Goal: Task Accomplishment & Management: Use online tool/utility

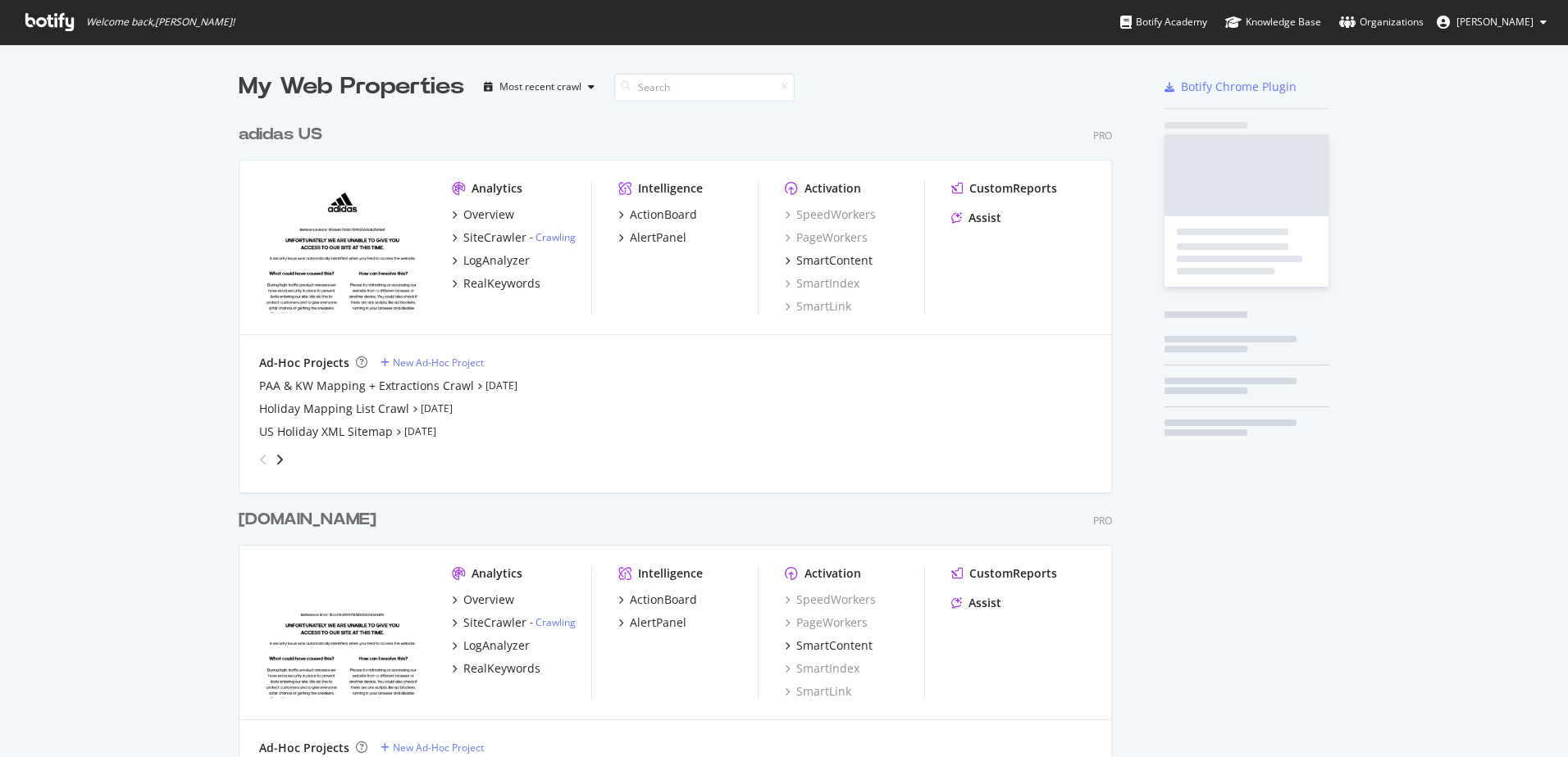
scroll to position [745, 1543]
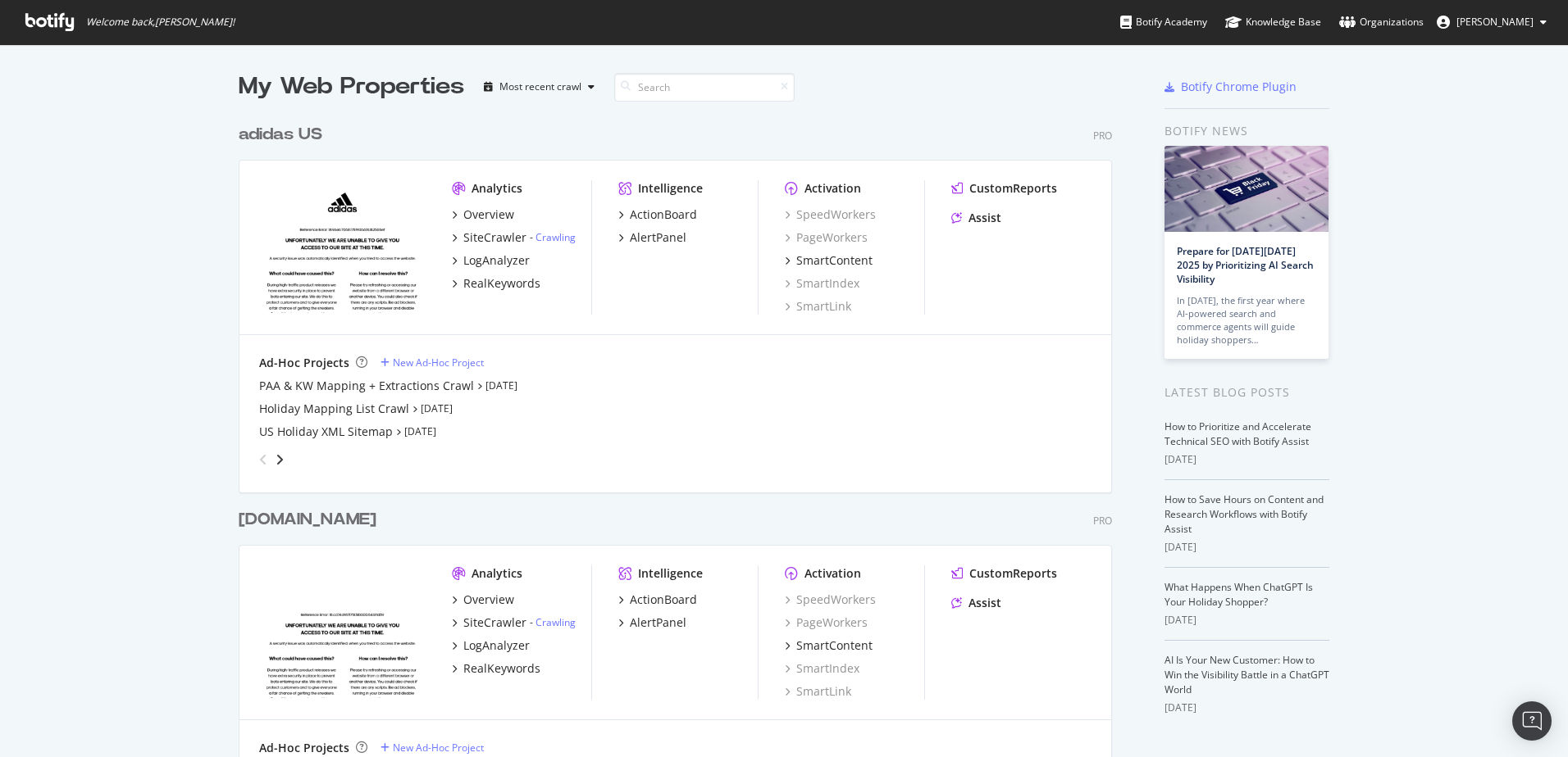
click at [292, 141] on div "adidas US" at bounding box center [280, 135] width 83 height 24
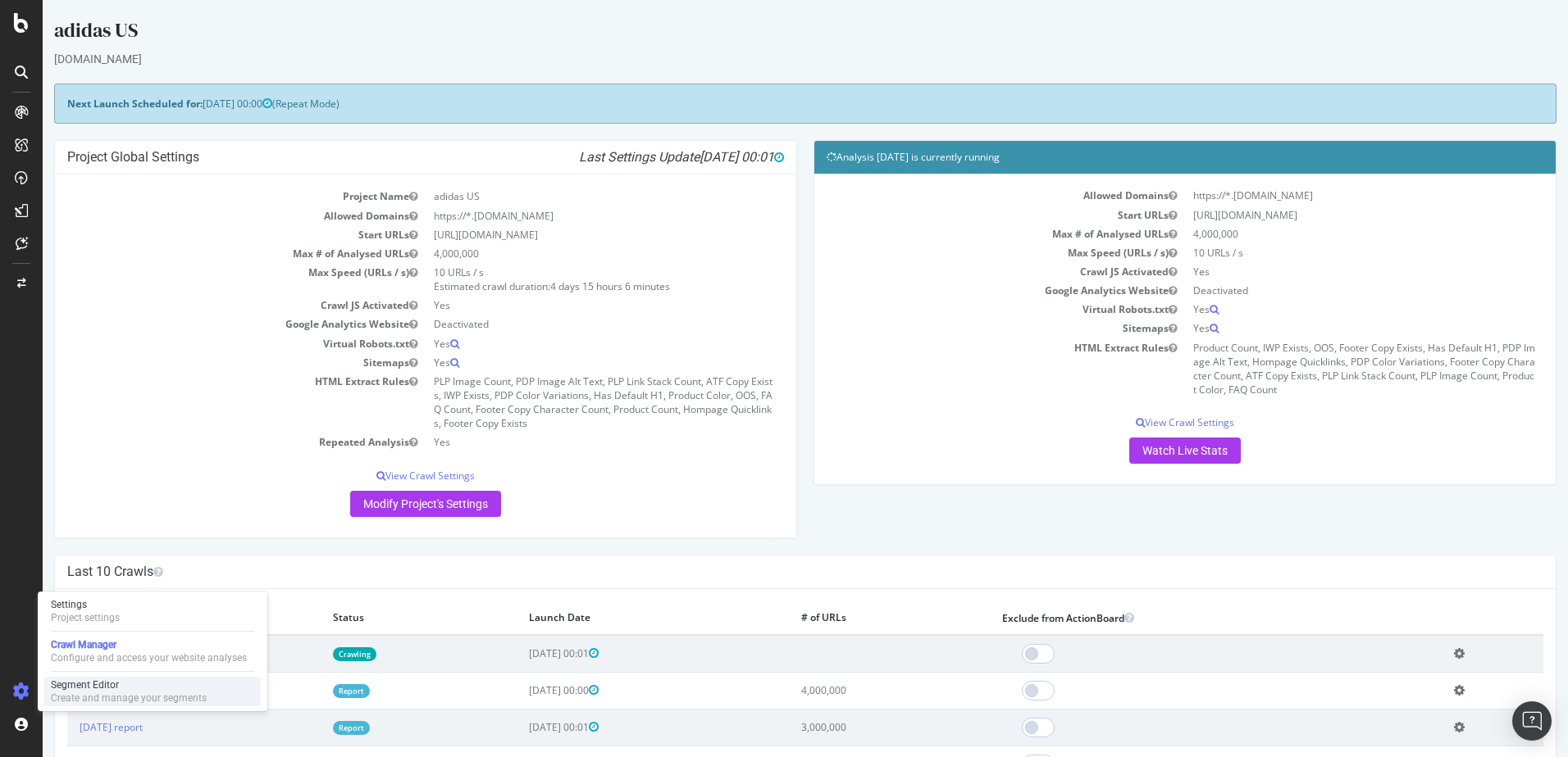
click at [78, 678] on div "Segment Editor Create and manage your segments" at bounding box center [153, 691] width 217 height 29
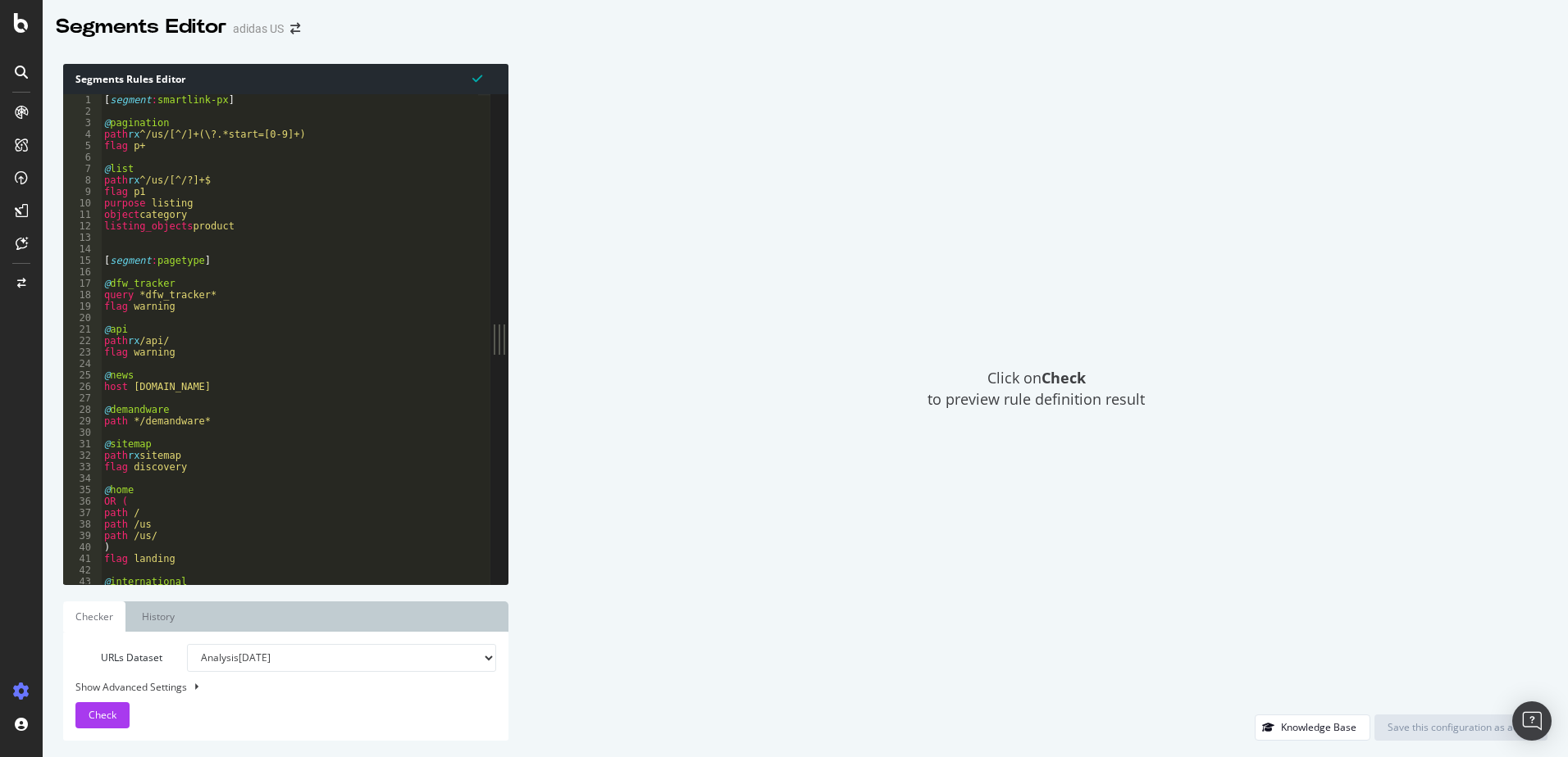
type textarea "path rx ^/us/[^/]+(\?.*start=[0-9]+)"
click at [433, 135] on div "[ segment : smartlink-px ] @ pagination path rx ^/us/[^/]+(\?.*start=[0-9]+) fl…" at bounding box center [1479, 344] width 2755 height 501
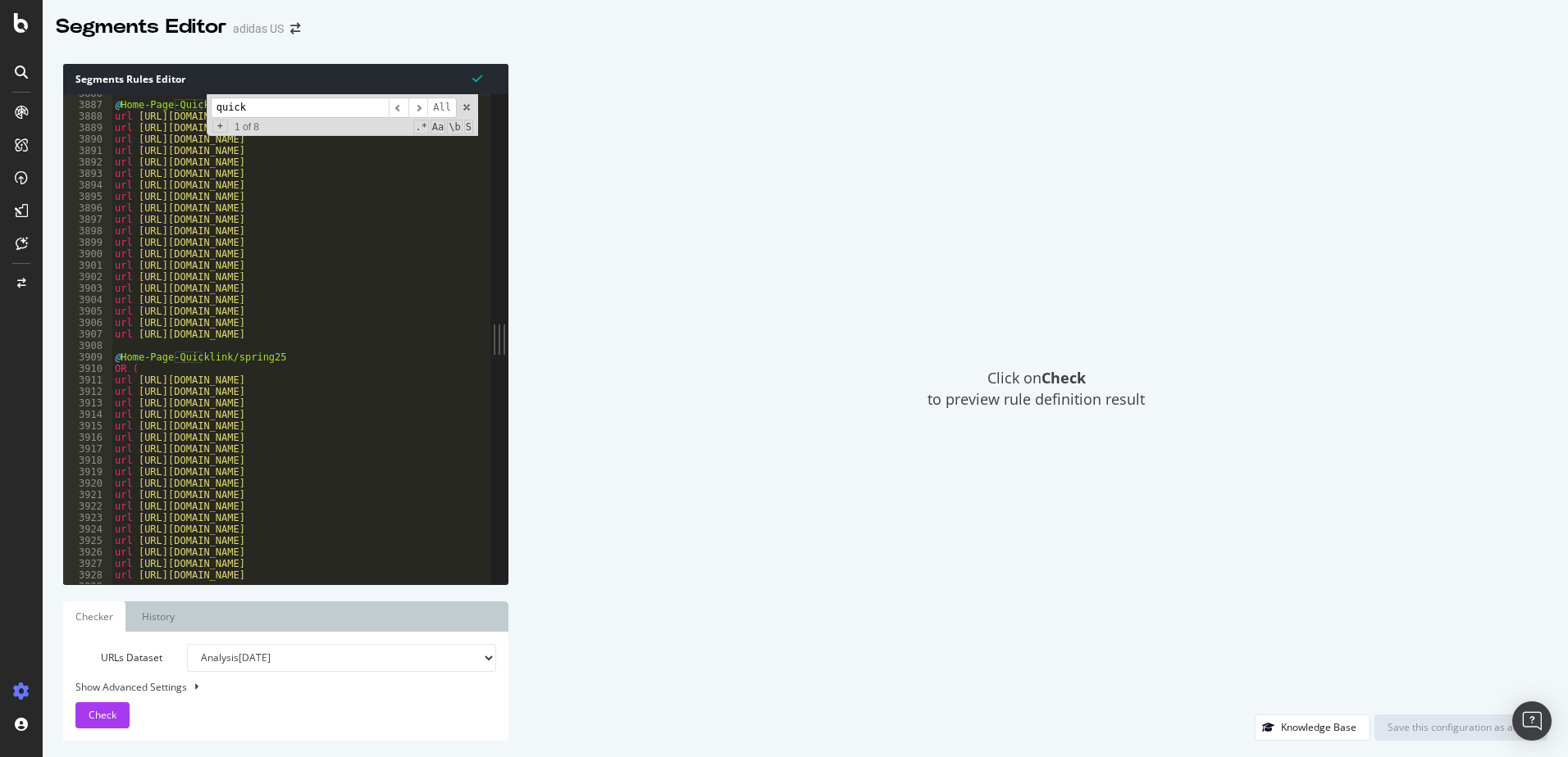
scroll to position [9378, 0]
type input "quick"
type textarea "url [URL][DOMAIN_NAME]"
click at [400, 253] on div "@ Home-Page-Quicklink/summer25 url [URL][DOMAIN_NAME] url [URL][DOMAIN_NAME] ur…" at bounding box center [1489, 338] width 2755 height 501
click at [466, 108] on span at bounding box center [467, 108] width 12 height 12
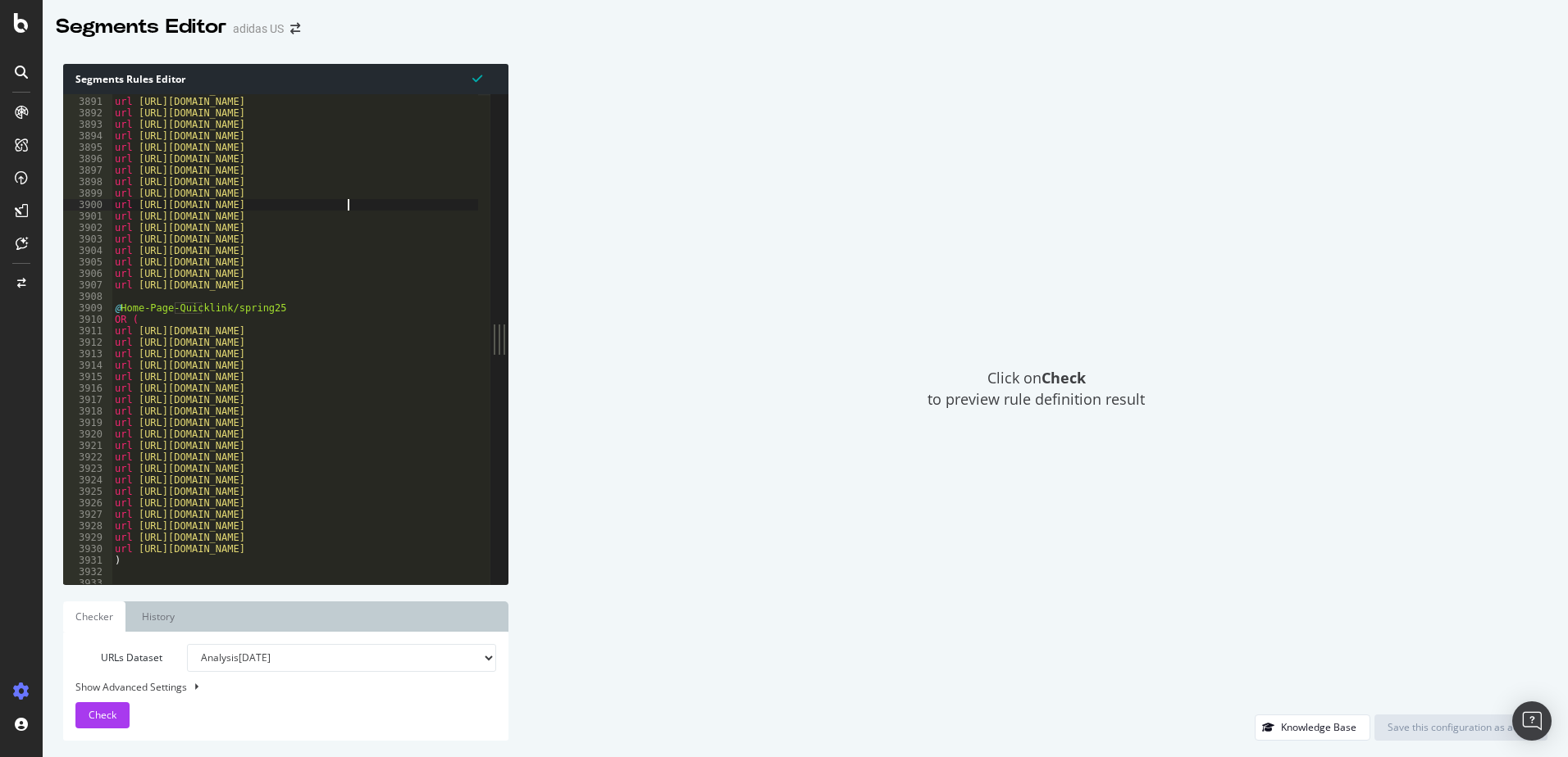
scroll to position [9398, 0]
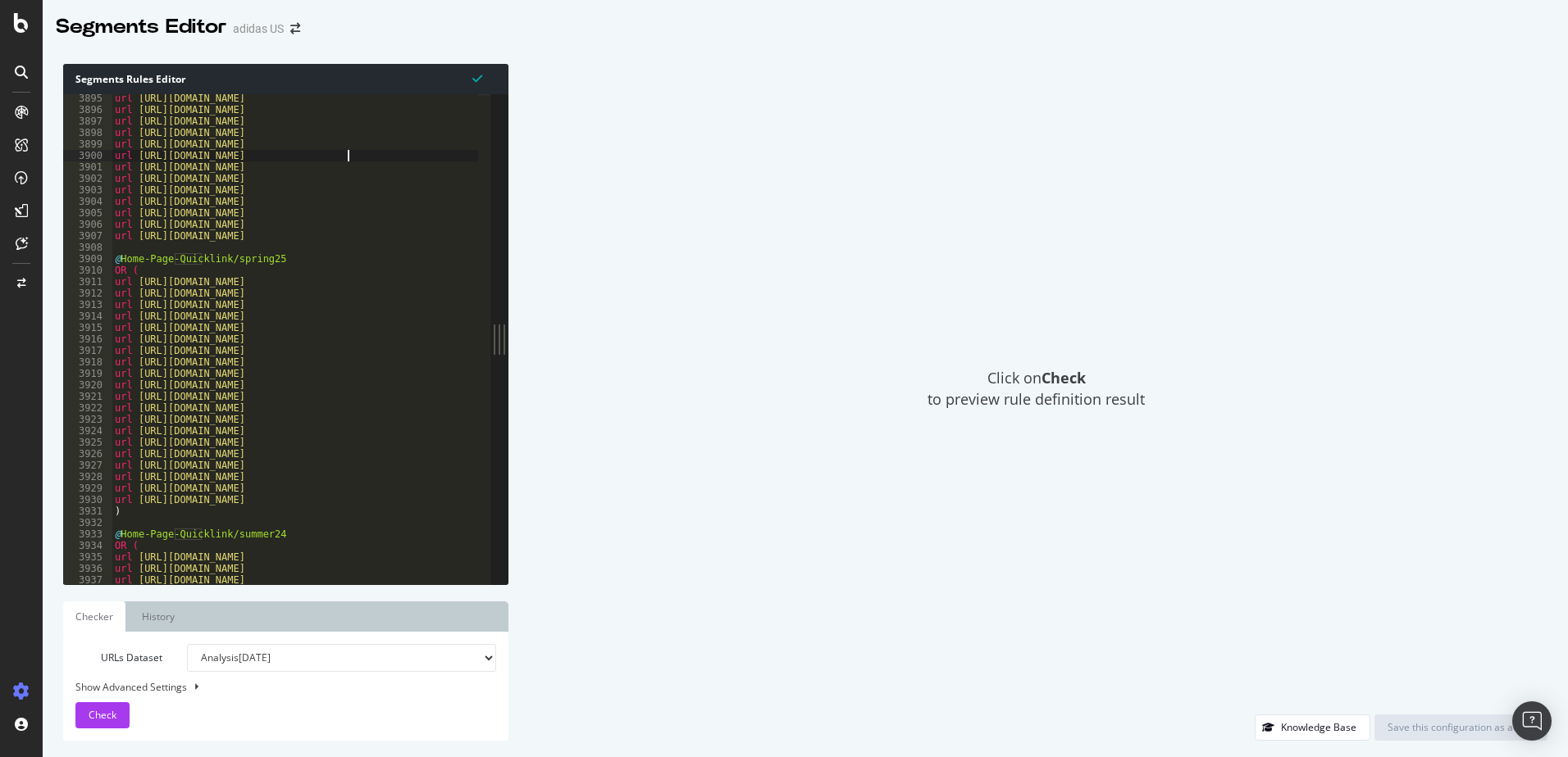
click at [124, 242] on div "url [URL][DOMAIN_NAME] url [URL][DOMAIN_NAME] url [URL][DOMAIN_NAME] url [URL][…" at bounding box center [1489, 343] width 2755 height 501
type textarea ")"
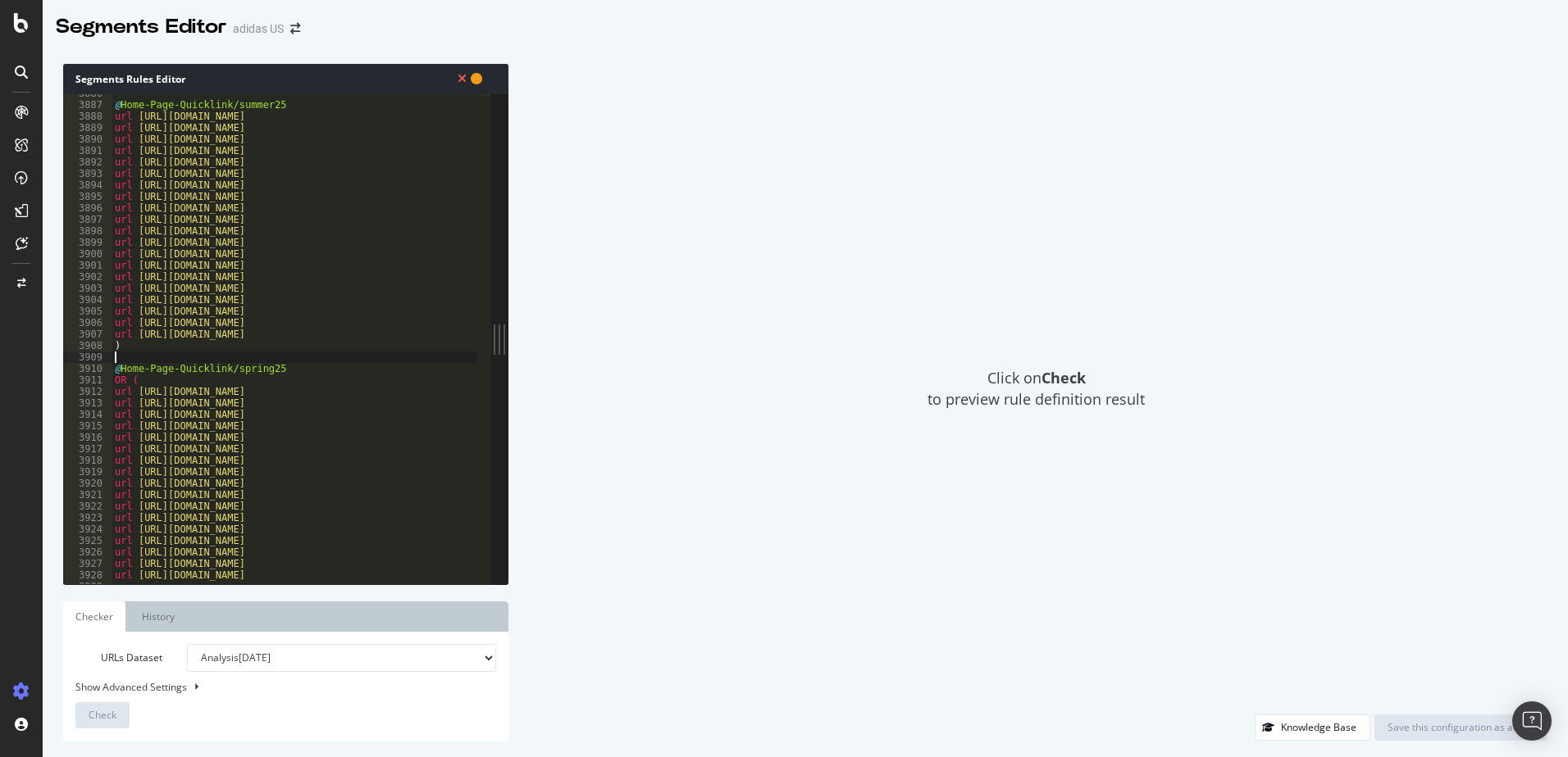
scroll to position [9346, 0]
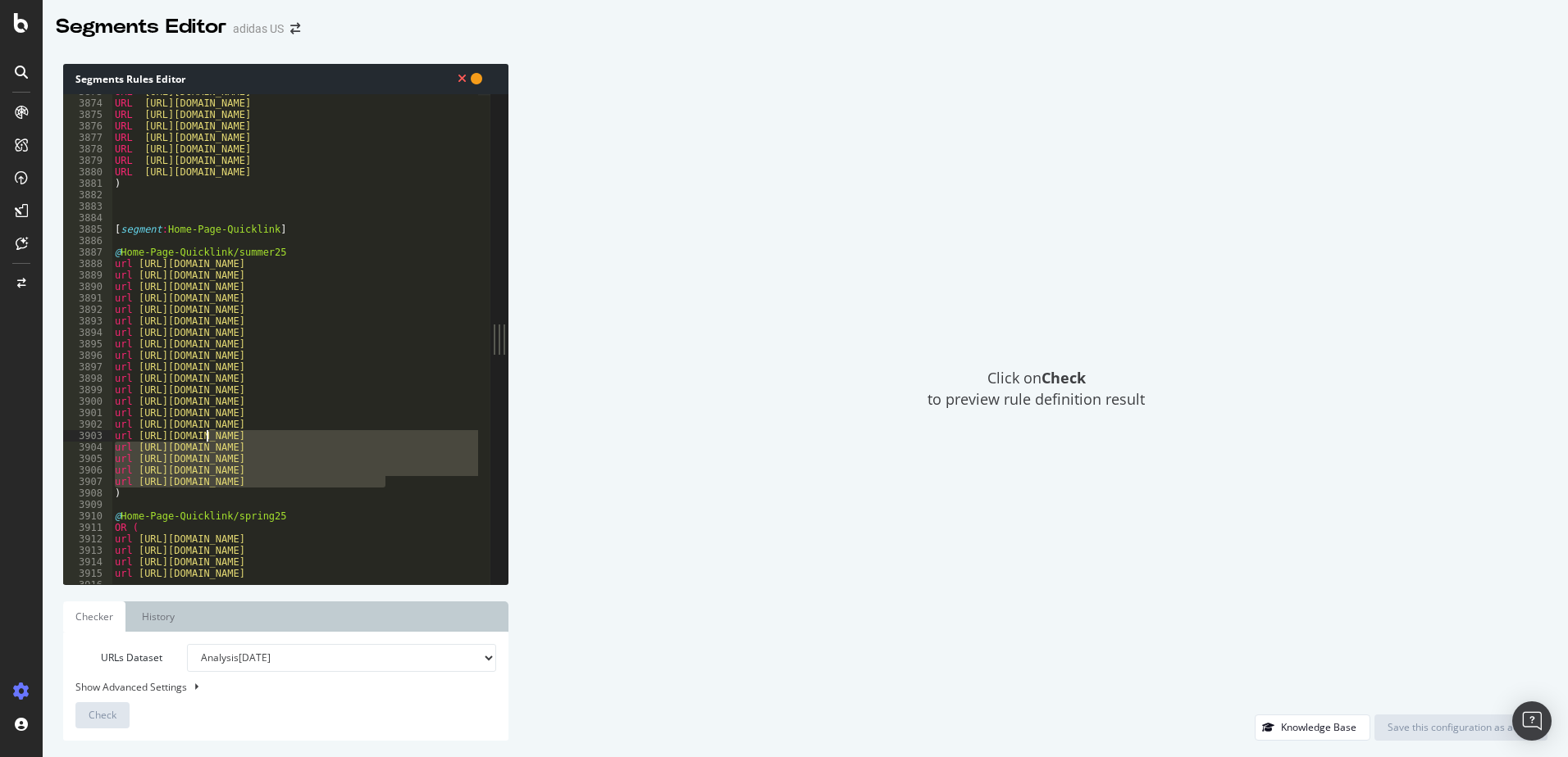
drag, startPoint x: 403, startPoint y: 480, endPoint x: 179, endPoint y: 429, distance: 229.7
click at [182, 427] on div "URL [URL][DOMAIN_NAME] URL [URL][DOMAIN_NAME] URL [URL][DOMAIN_NAME] URL [URL][…" at bounding box center [1489, 336] width 2755 height 501
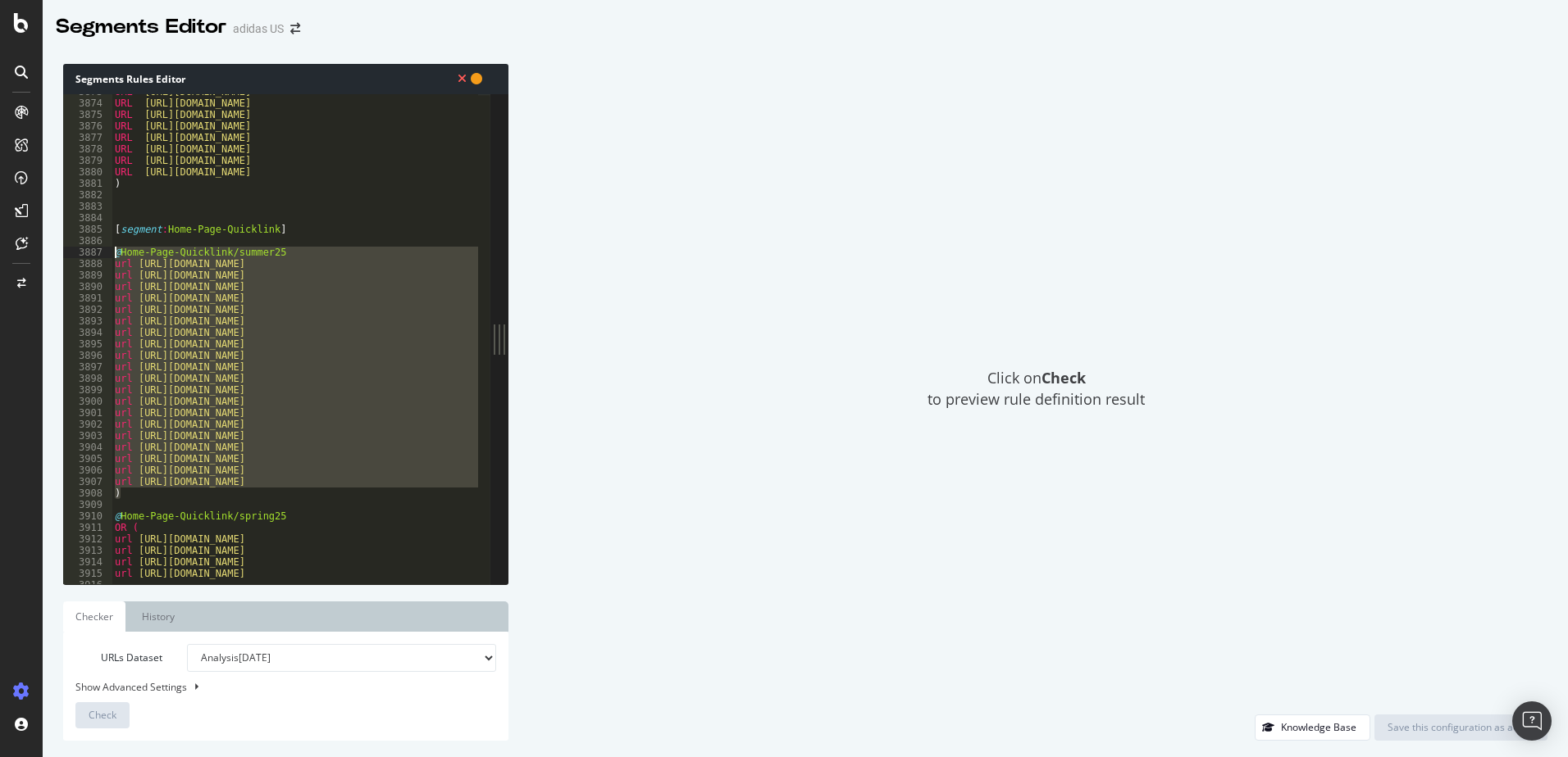
drag, startPoint x: 127, startPoint y: 491, endPoint x: 80, endPoint y: 250, distance: 245.5
click at [80, 250] on div "url [URL][DOMAIN_NAME] url [URL][DOMAIN_NAME] 3873 3874 3875 3876 3877 3878 387…" at bounding box center [276, 339] width 427 height 490
type textarea "@Home-Page-Quicklink/summer25 url [URL][DOMAIN_NAME]"
click at [120, 237] on div "URL [URL][DOMAIN_NAME] URL [URL][DOMAIN_NAME] URL [URL][DOMAIN_NAME] URL [URL][…" at bounding box center [1489, 336] width 2755 height 501
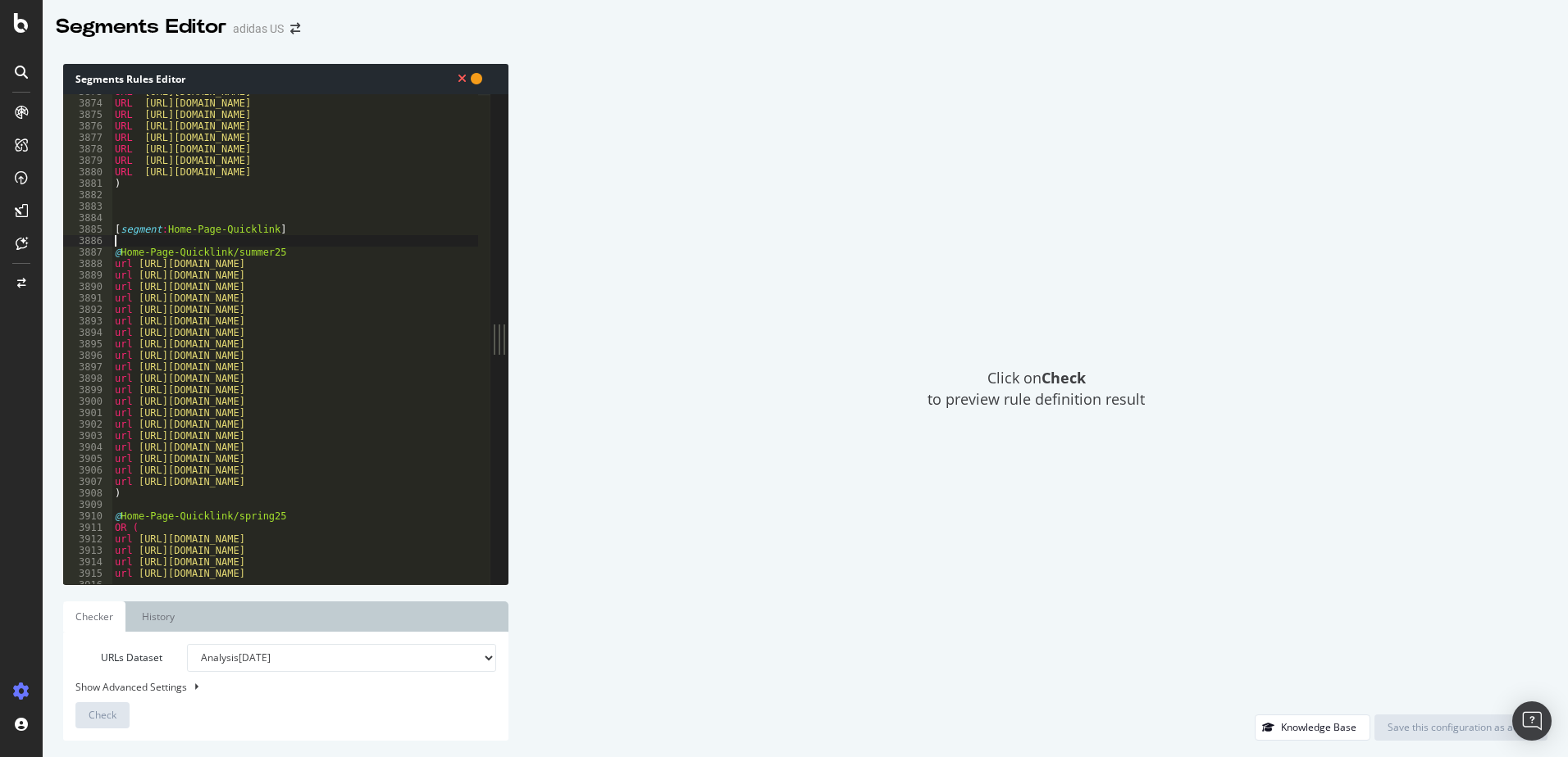
type textarea ")"
click at [138, 239] on div "URL [URL][DOMAIN_NAME] URL [URL][DOMAIN_NAME] URL [URL][DOMAIN_NAME] URL [URL][…" at bounding box center [1489, 336] width 2755 height 501
paste textarea ")"
type textarea ")"
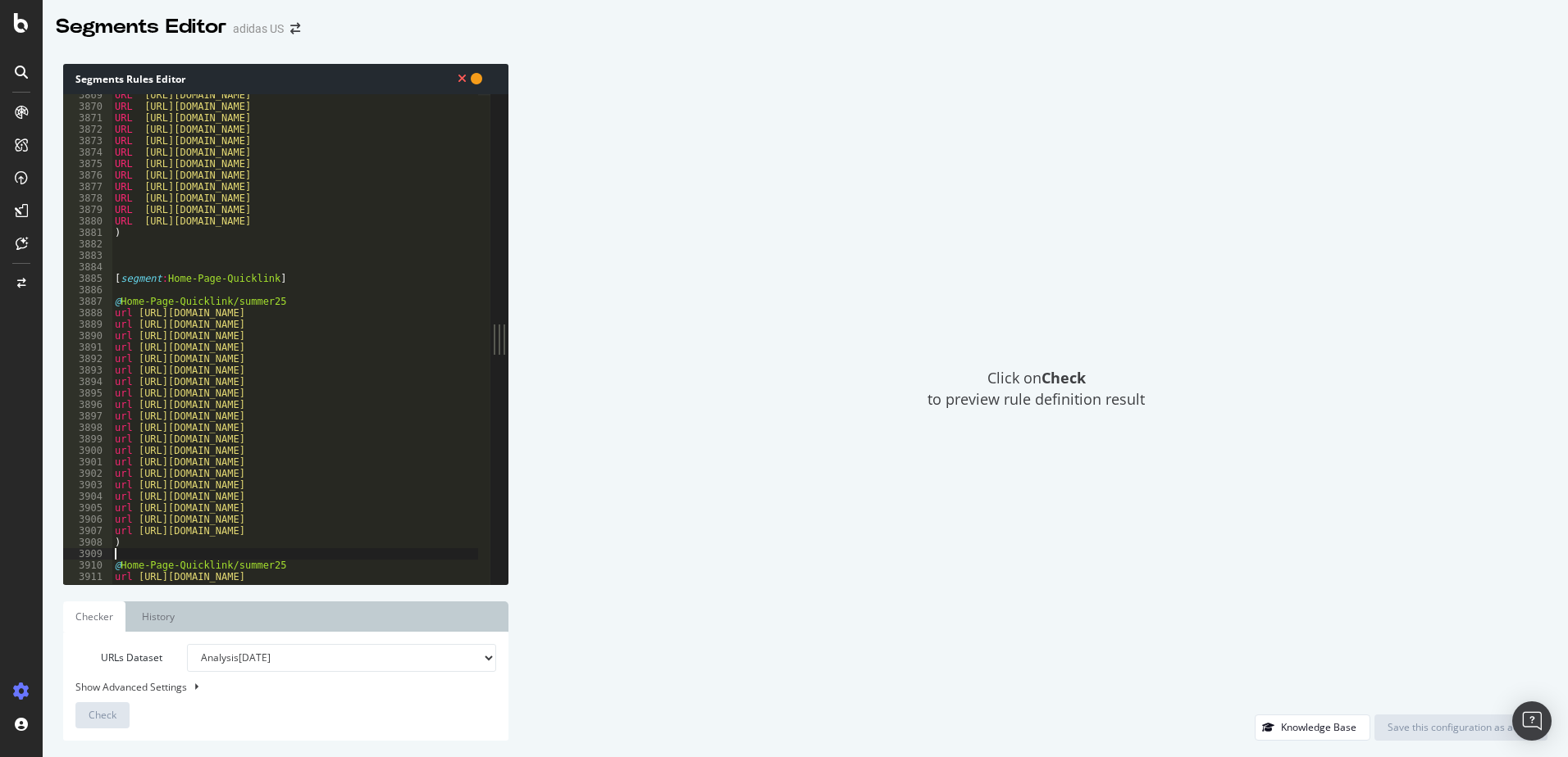
scroll to position [9326, 0]
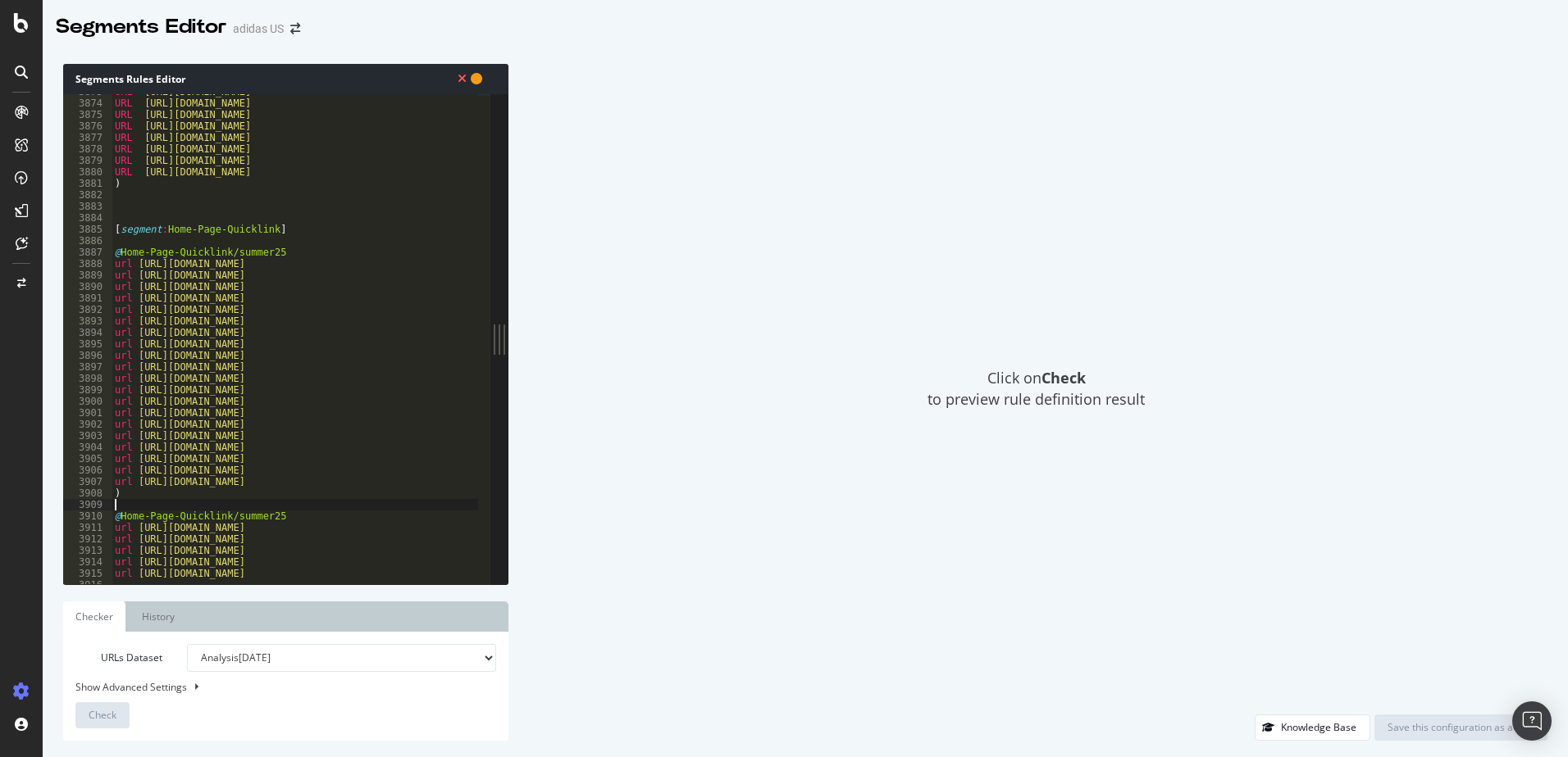
click at [251, 252] on div "URL [URL][DOMAIN_NAME] URL [URL][DOMAIN_NAME] URL [URL][DOMAIN_NAME] URL [URL][…" at bounding box center [1489, 336] width 2755 height 501
click at [258, 253] on div "URL [URL][DOMAIN_NAME] URL [URL][DOMAIN_NAME] URL [URL][DOMAIN_NAME] URL [URL][…" at bounding box center [294, 339] width 367 height 490
click at [260, 253] on div "URL [URL][DOMAIN_NAME] URL [URL][DOMAIN_NAME] URL [URL][DOMAIN_NAME] URL [URL][…" at bounding box center [1489, 336] width 2755 height 501
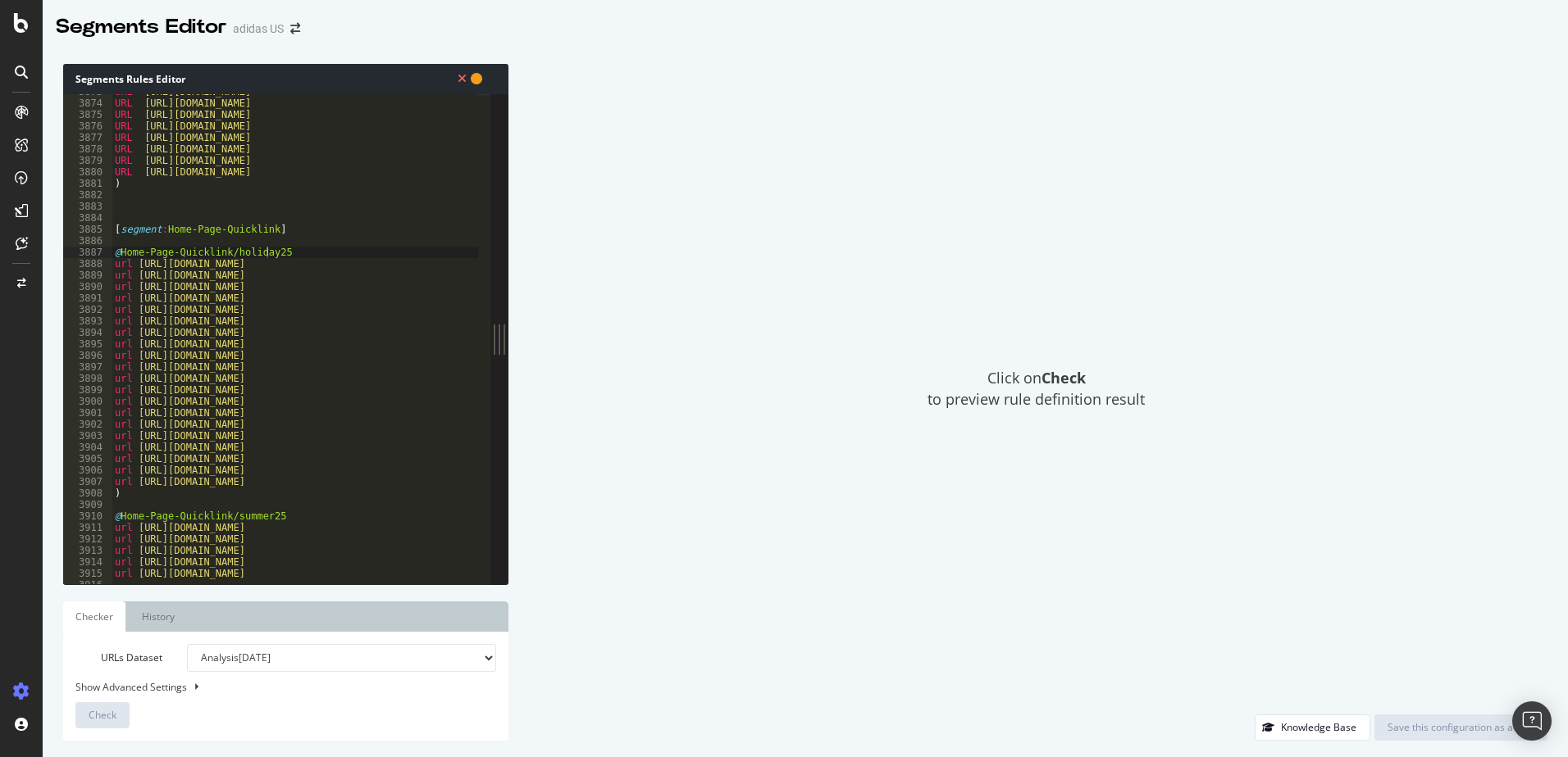
drag, startPoint x: 261, startPoint y: 474, endPoint x: 340, endPoint y: 484, distance: 79.6
click at [261, 474] on div "URL [URL][DOMAIN_NAME] URL [URL][DOMAIN_NAME] URL [URL][DOMAIN_NAME] URL [URL][…" at bounding box center [1489, 336] width 2755 height 501
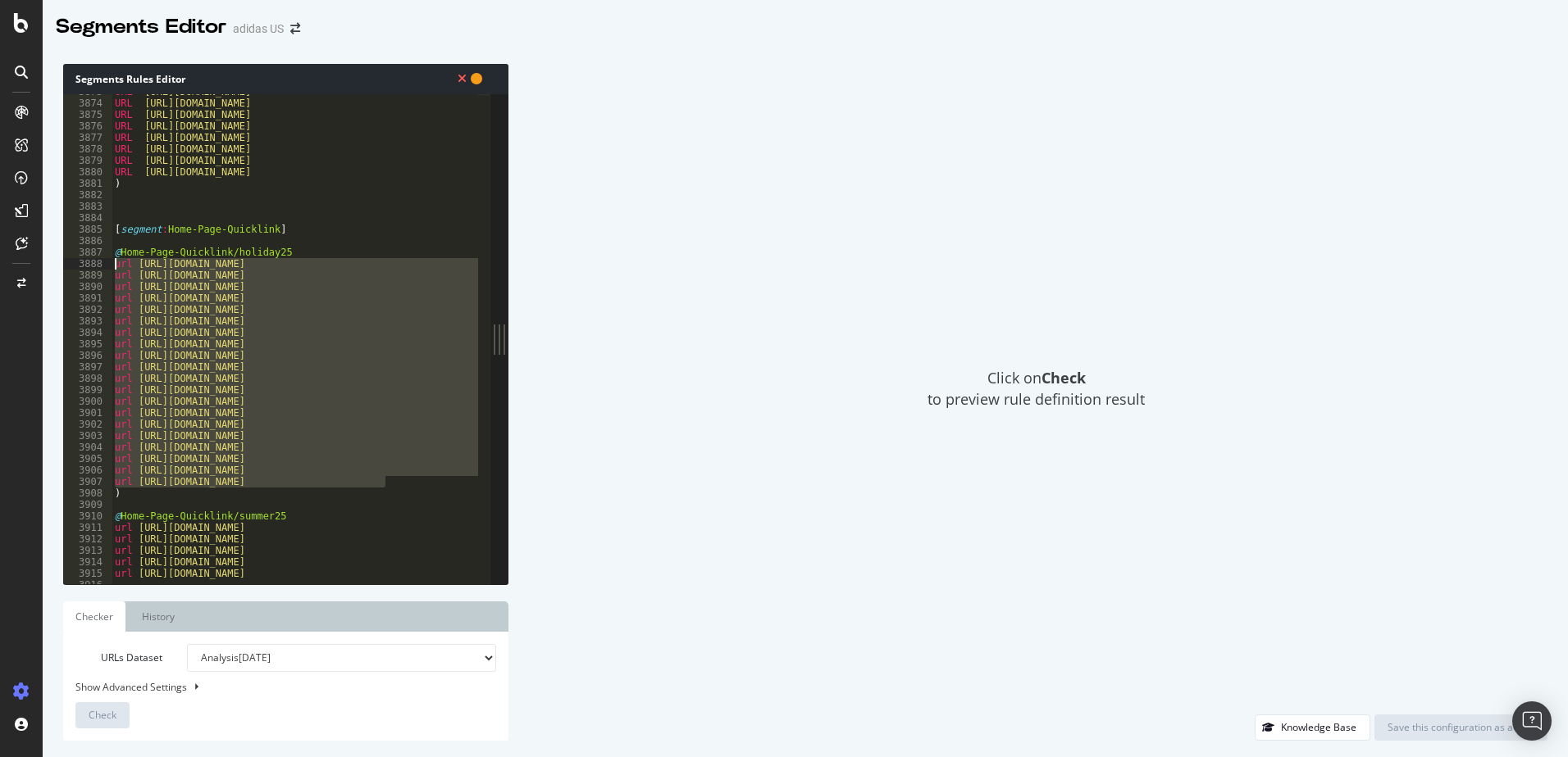
drag, startPoint x: 407, startPoint y: 484, endPoint x: 99, endPoint y: 265, distance: 377.9
click at [99, 265] on div "url [URL][DOMAIN_NAME] 3873 3874 3875 3876 3877 3878 3879 3880 3881 3882 3883 3…" at bounding box center [276, 339] width 427 height 490
type textarea "url [URL][DOMAIN_NAME] url [URL][DOMAIN_NAME]"
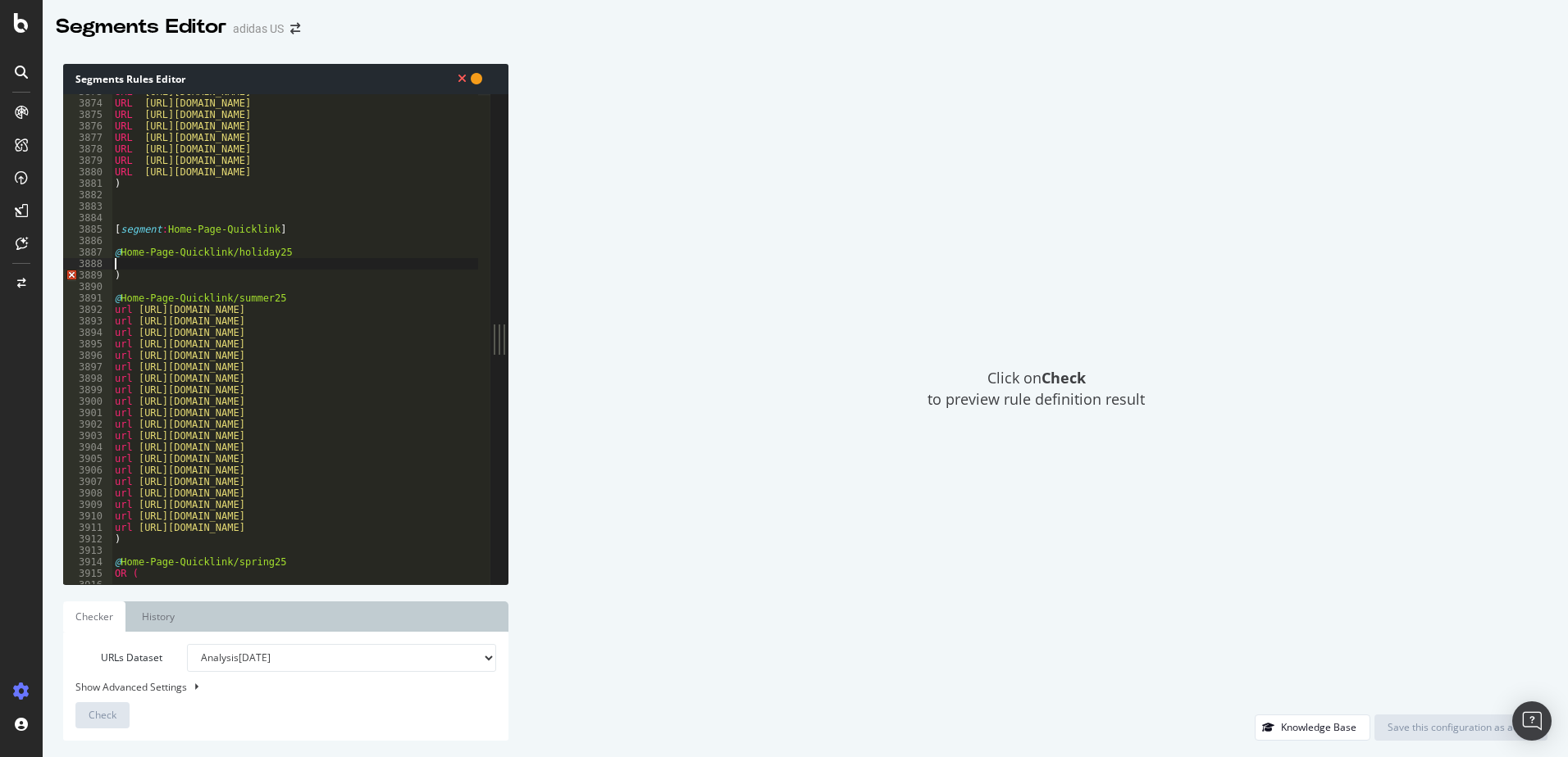
scroll to position [0, 0]
paste textarea "URL [URL][DOMAIN_NAME]"
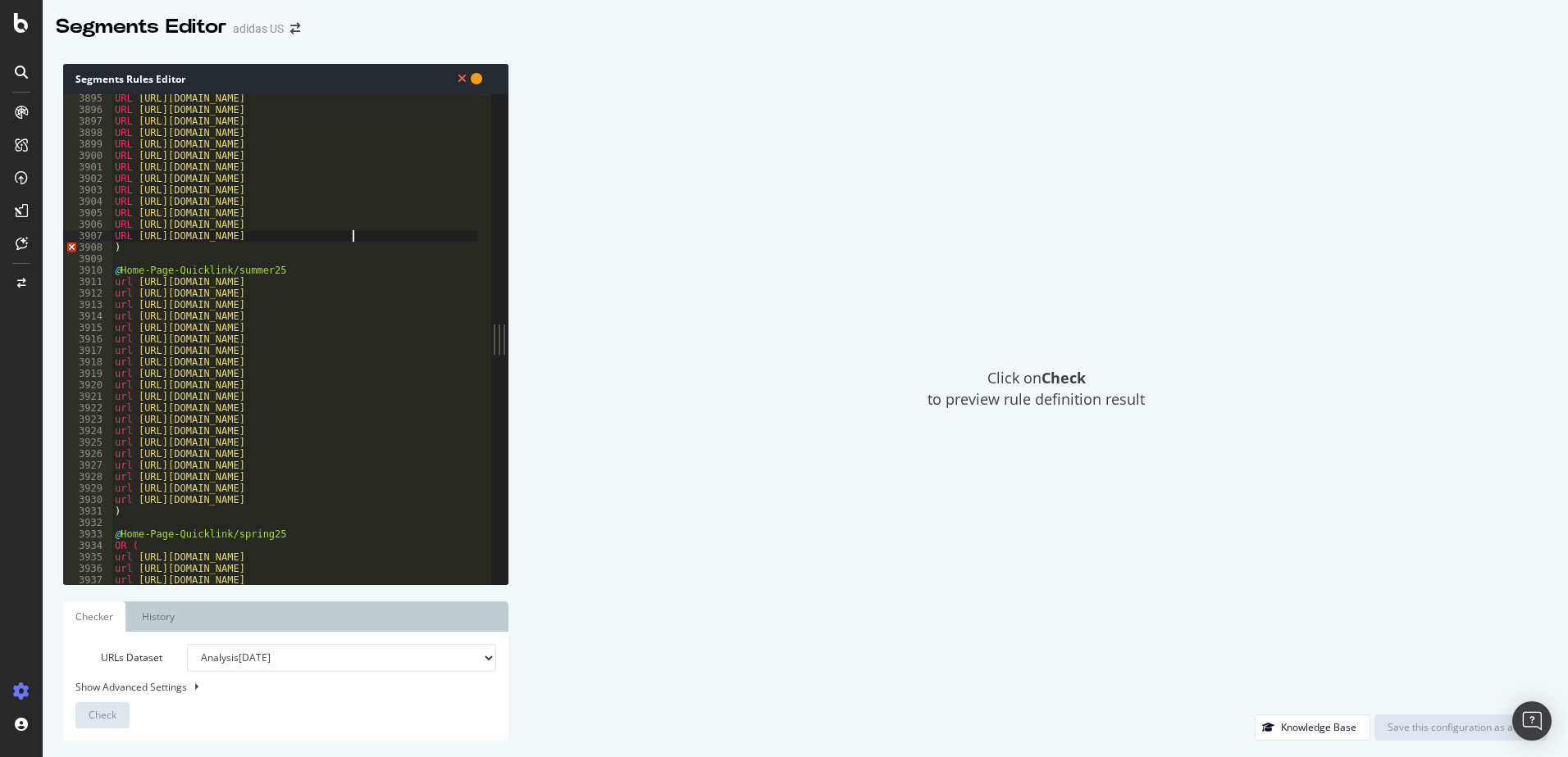
scroll to position [9378, 0]
click at [133, 246] on div "URL [URL][DOMAIN_NAME] URL [URL][DOMAIN_NAME] URL [URL][DOMAIN_NAME] URL [URL][…" at bounding box center [1489, 343] width 2755 height 501
type textarea ")"
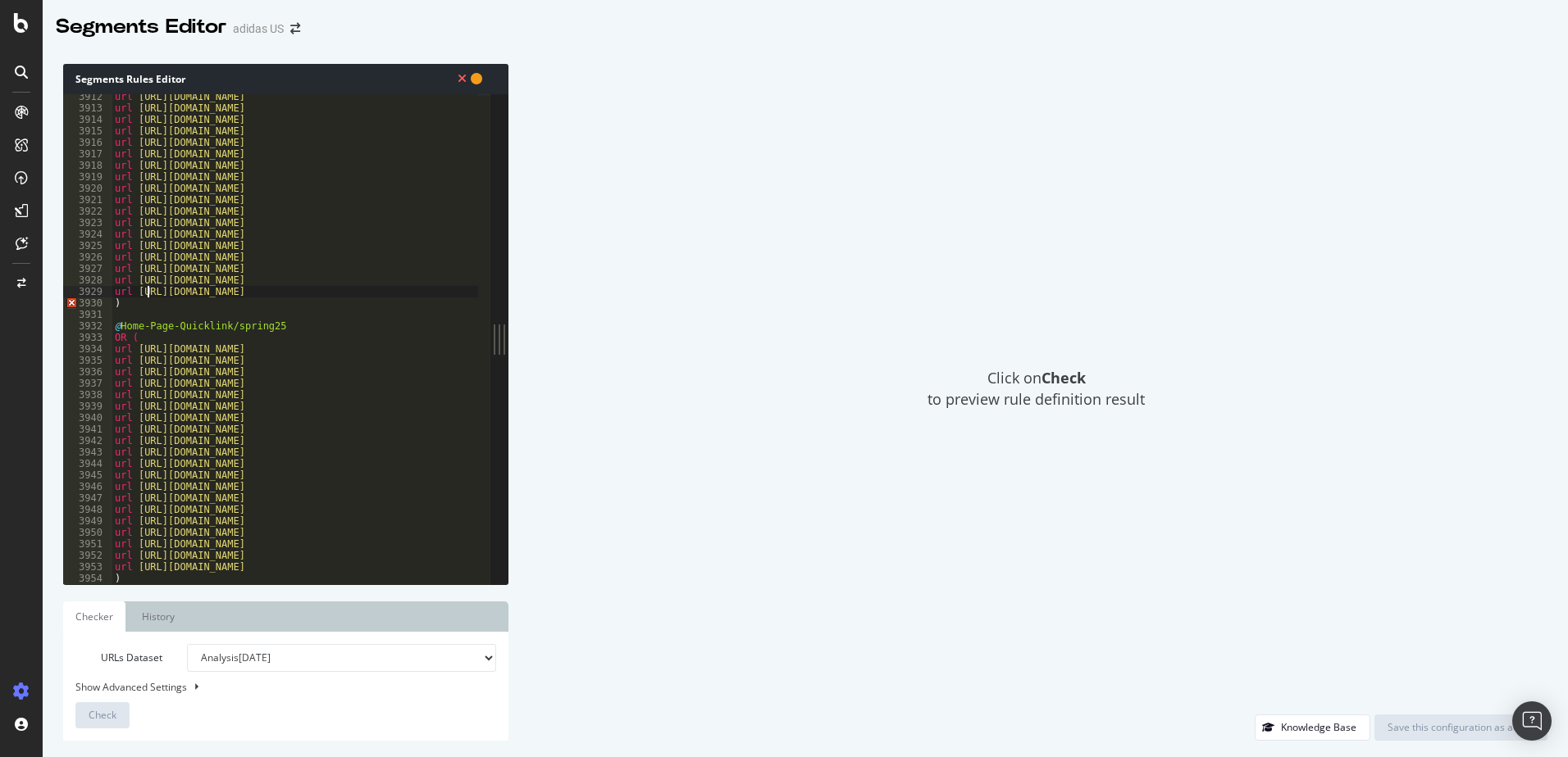
click at [147, 296] on div "url [URL][DOMAIN_NAME] url [URL][DOMAIN_NAME] url [URL][DOMAIN_NAME] url [URL][…" at bounding box center [1489, 341] width 2755 height 501
click at [145, 304] on div "url [URL][DOMAIN_NAME] url [URL][DOMAIN_NAME] url [URL][DOMAIN_NAME] url [URL][…" at bounding box center [1489, 341] width 2755 height 501
type textarea ")"
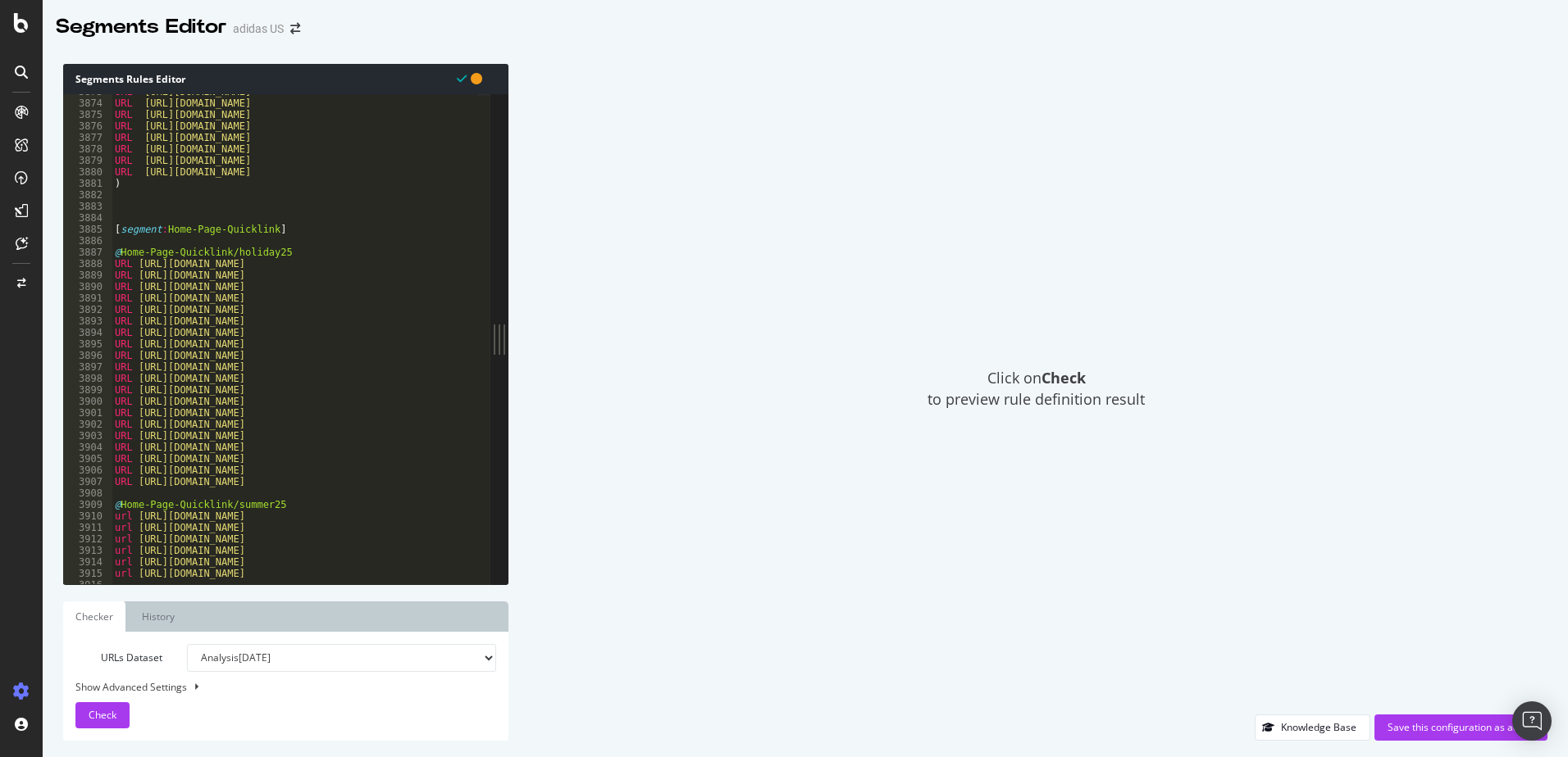
scroll to position [9389, 0]
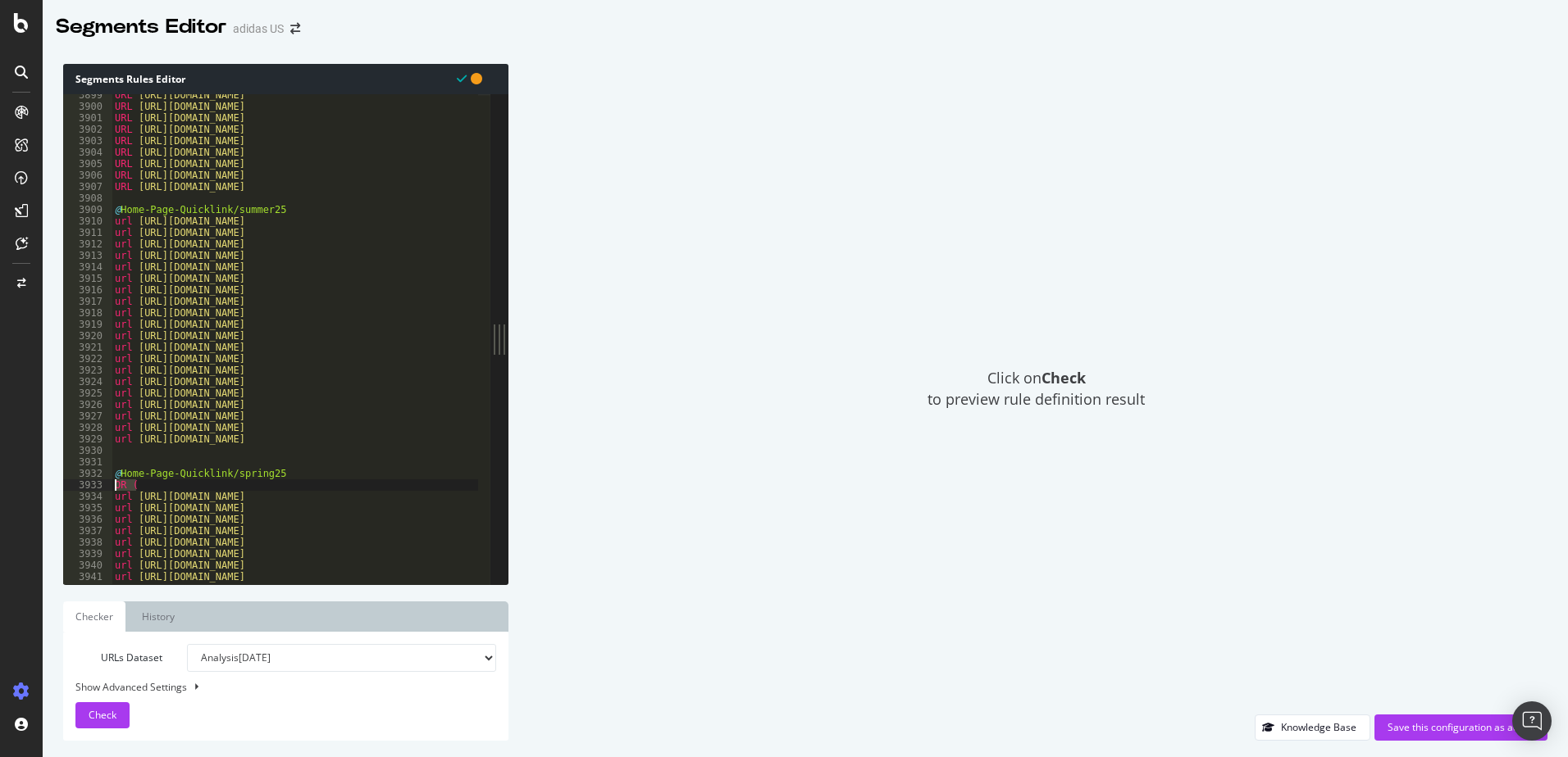
drag, startPoint x: 145, startPoint y: 484, endPoint x: 104, endPoint y: 481, distance: 41.1
click at [104, 481] on div "[CREDIT_CARD_NUMBER] 3903 3904 3905 3906 3907 3908 3909 3910 3911 3912 3913 391…" at bounding box center [276, 339] width 427 height 490
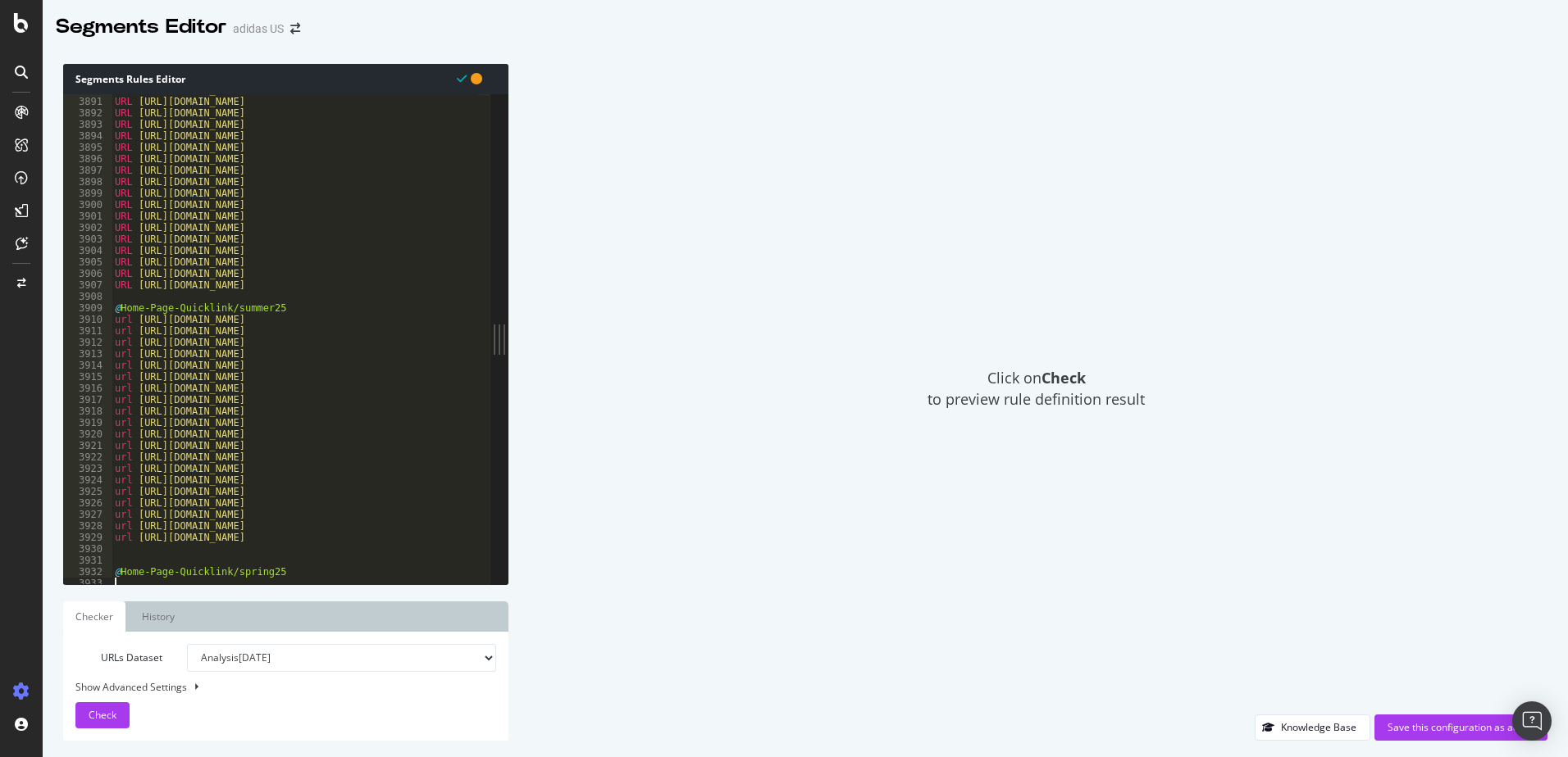
scroll to position [9337, 0]
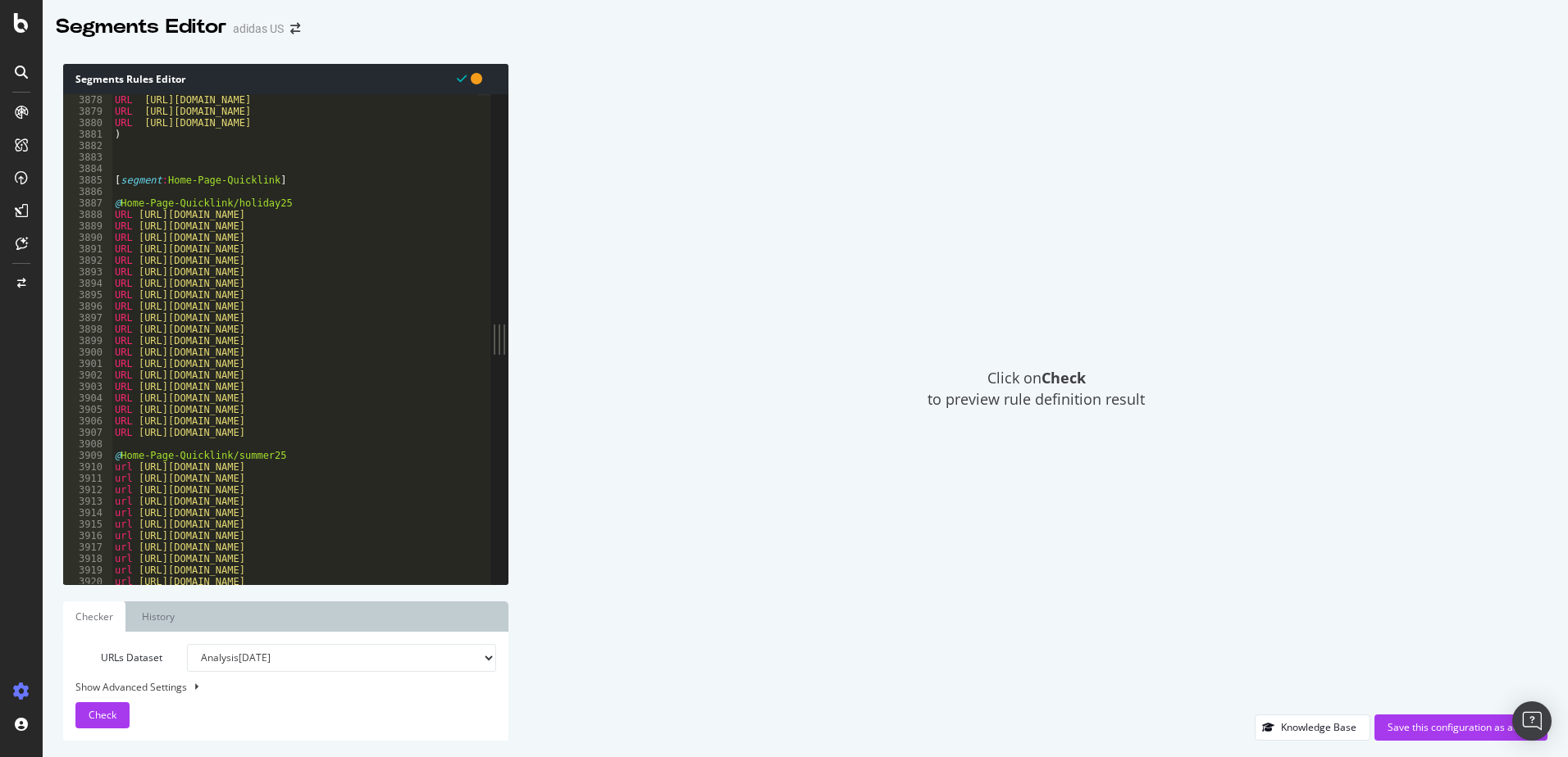
click at [297, 200] on div "URL [URL][DOMAIN_NAME] URL [URL][DOMAIN_NAME] URL [URL][DOMAIN_NAME] ) [ segmen…" at bounding box center [1489, 344] width 2755 height 501
type textarea "@Home-Page-Quicklink/holiday25"
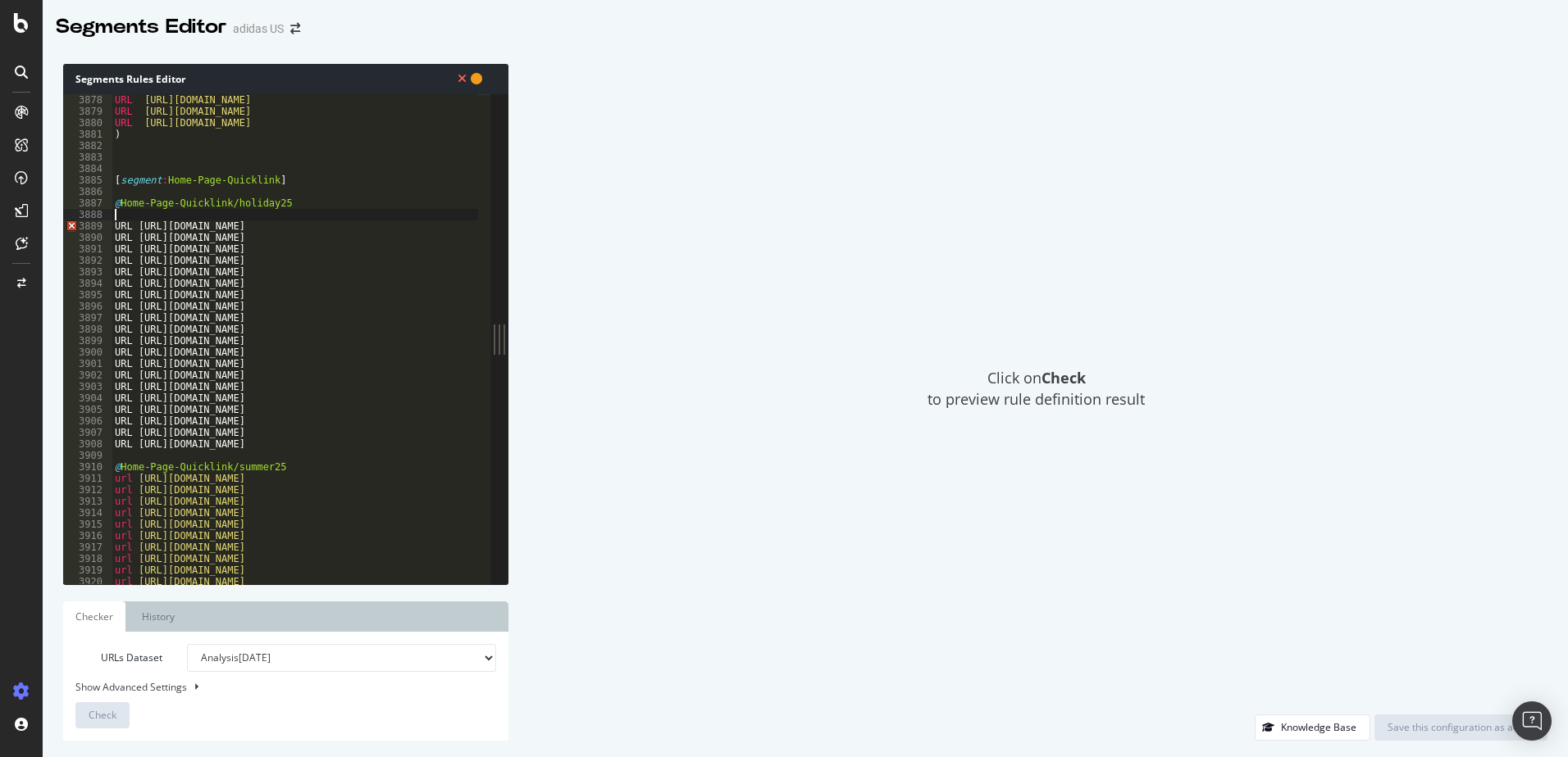
paste textarea "OR ("
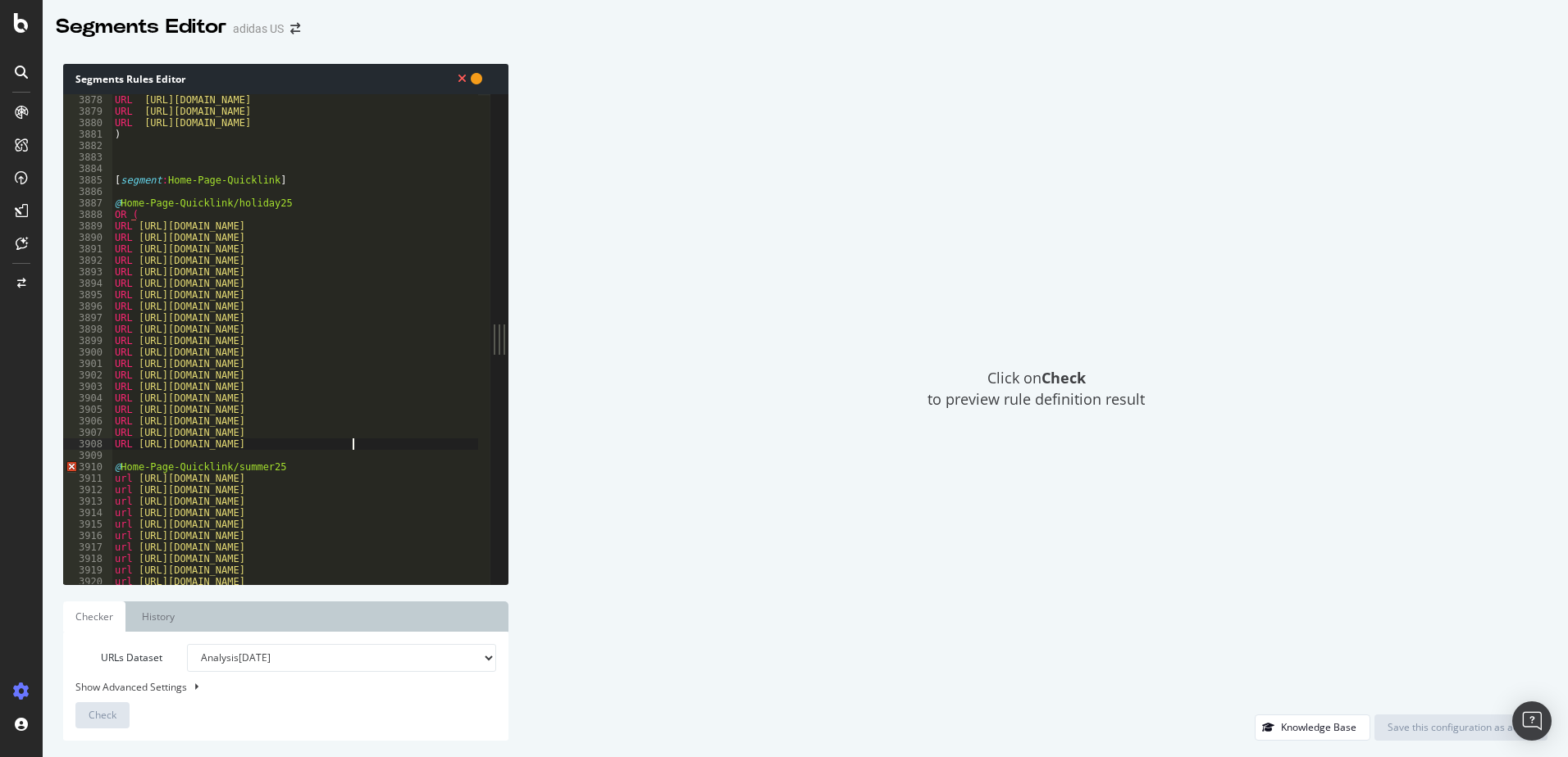
click at [381, 448] on div "URL [URL][DOMAIN_NAME] URL [URL][DOMAIN_NAME] URL [URL][DOMAIN_NAME] ) [ segmen…" at bounding box center [1489, 344] width 2755 height 501
type textarea "URL [URL][DOMAIN_NAME]"
click at [292, 477] on div "URL [URL][DOMAIN_NAME] URL [URL][DOMAIN_NAME] URL [URL][DOMAIN_NAME] ) [ segmen…" at bounding box center [1489, 344] width 2755 height 501
type textarea "@Home-Page-Quicklink/summer25"
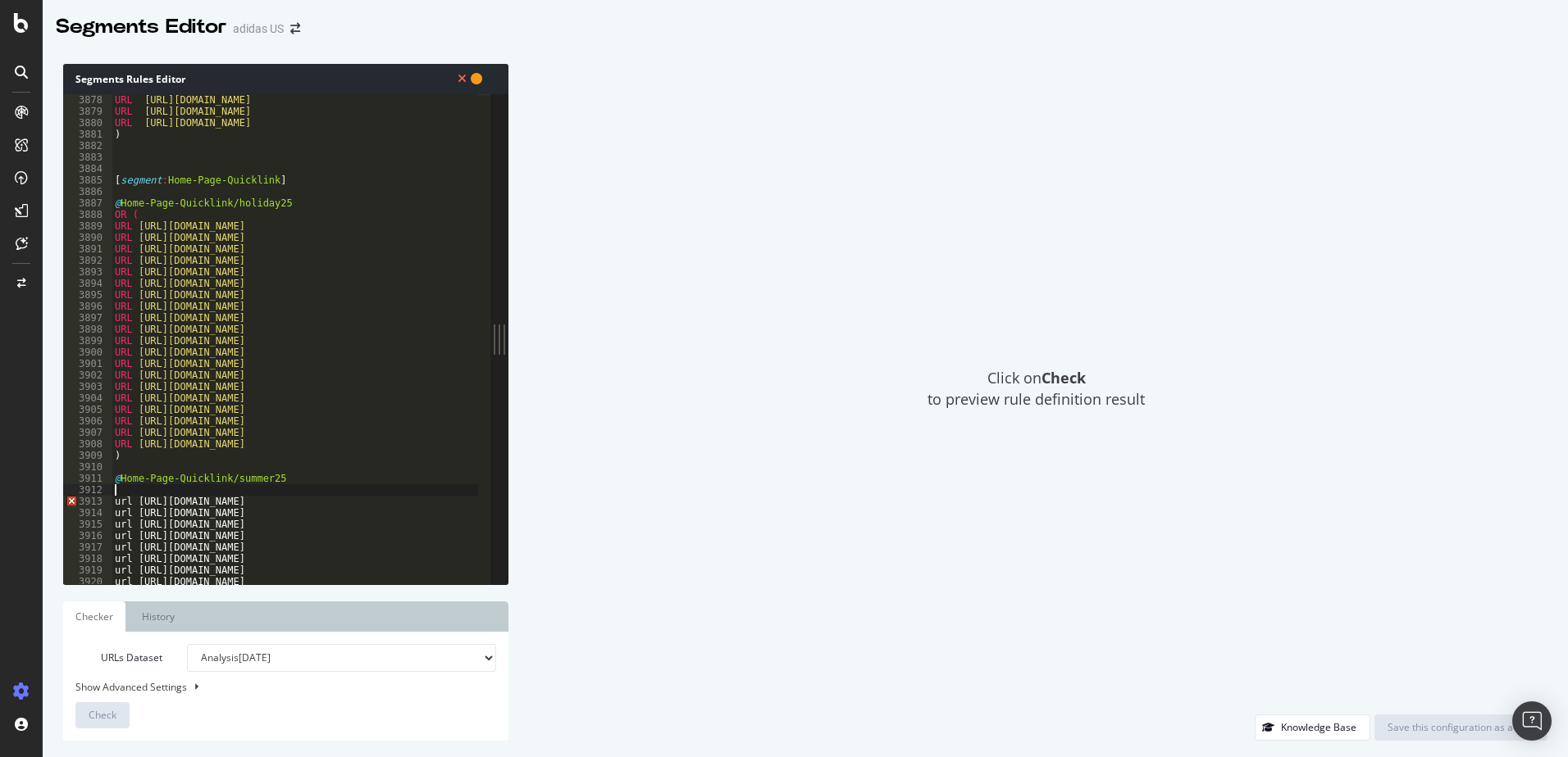
paste textarea "OR ("
type textarea "OR ("
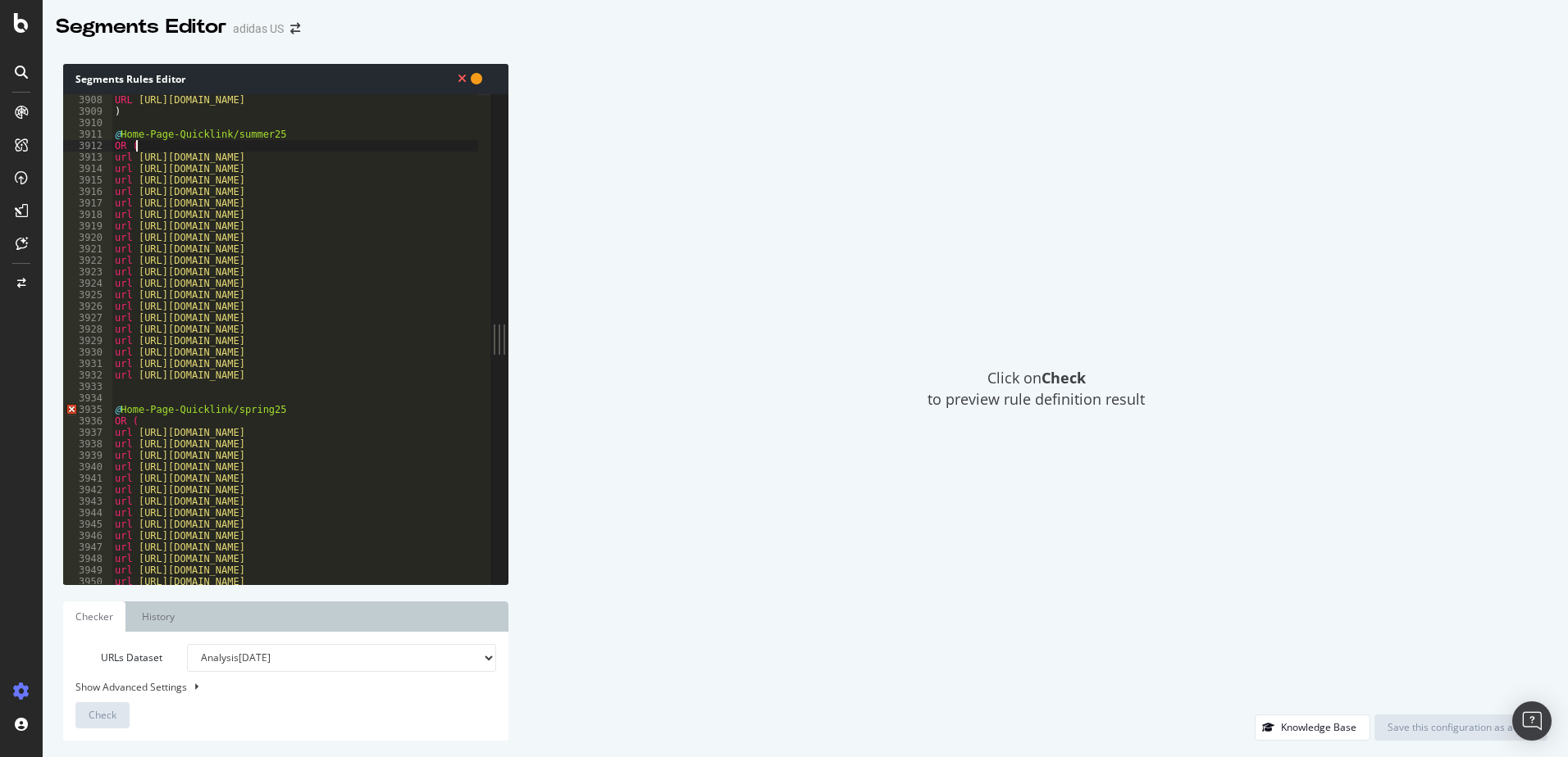
scroll to position [9407, 0]
click at [198, 396] on div "URL [URL][DOMAIN_NAME] ) @ Home-Page-Quicklink/summer25 OR ( url [URL][DOMAIN_N…" at bounding box center [1489, 344] width 2755 height 501
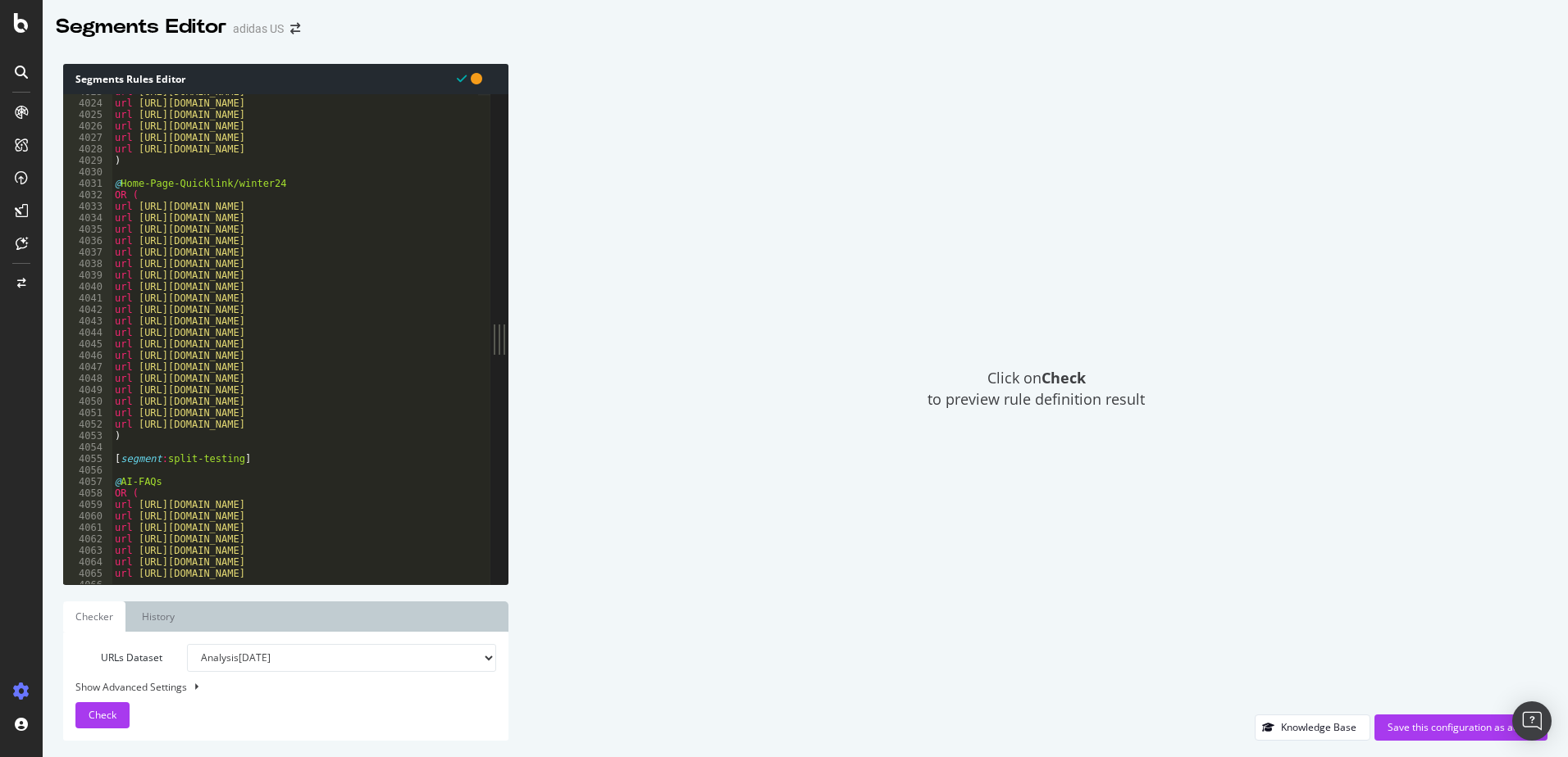
scroll to position [9625, 0]
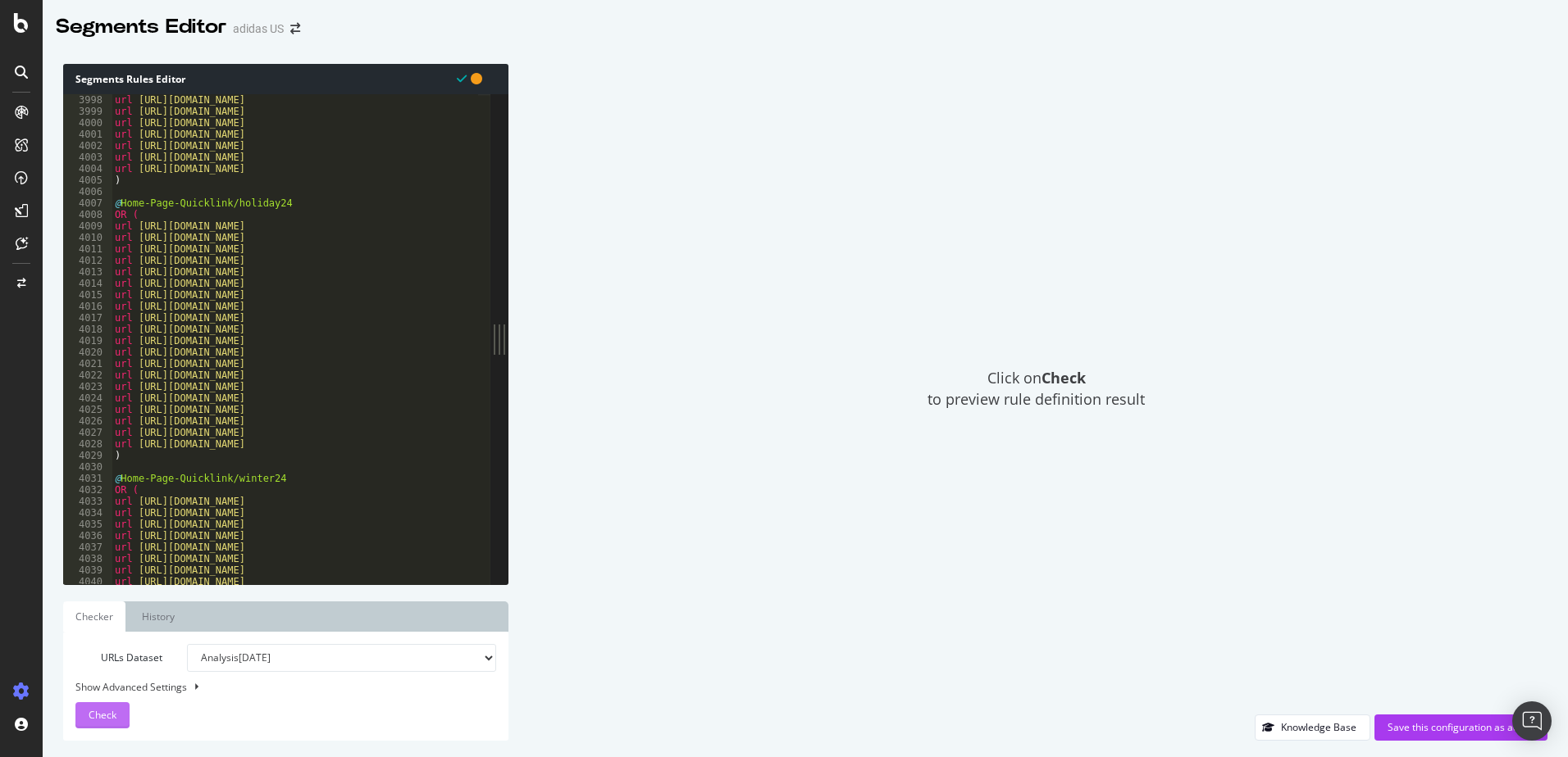
type textarea ")"
click at [126, 718] on button "Check" at bounding box center [103, 715] width 54 height 26
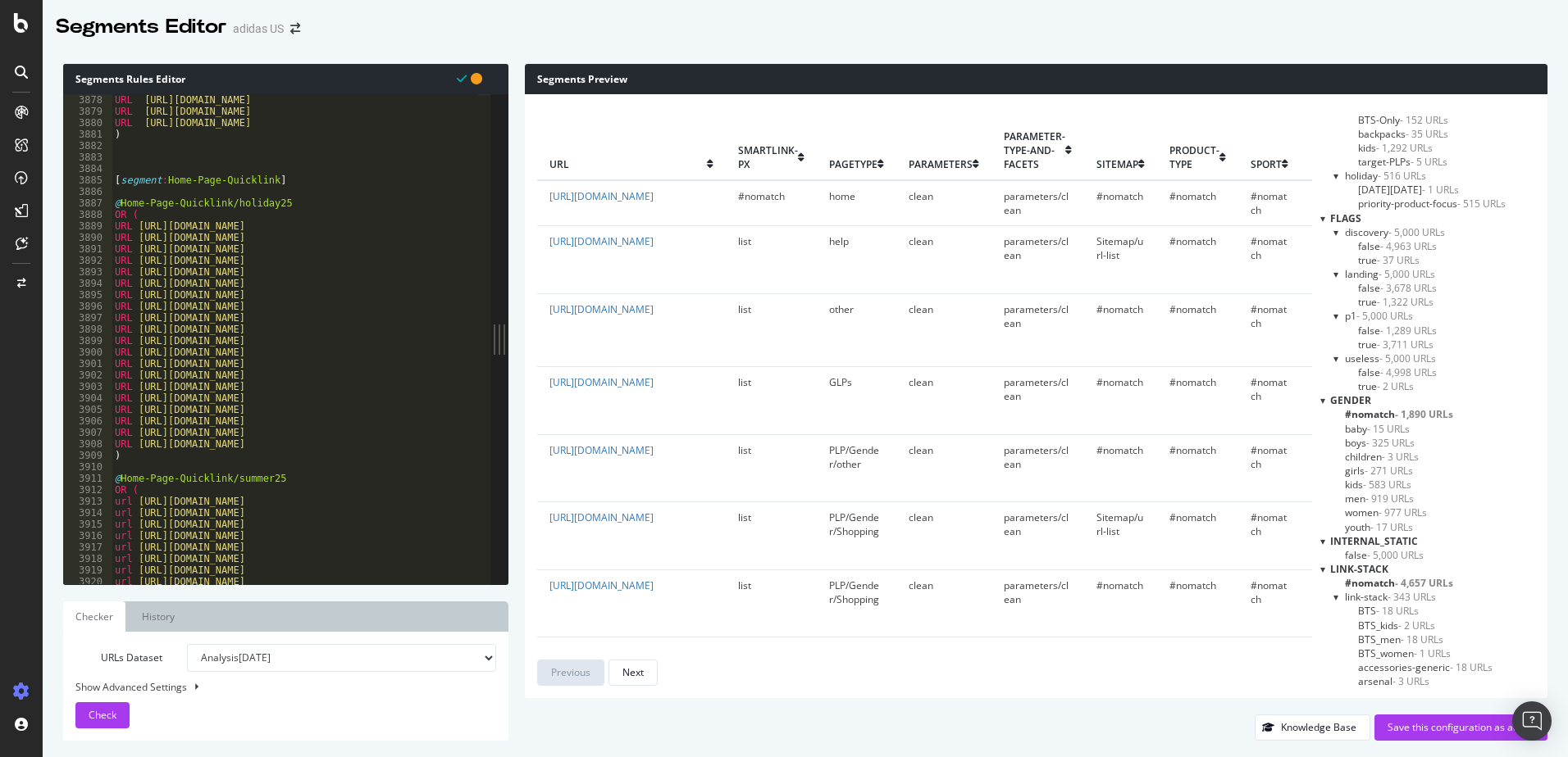
scroll to position [0, 0]
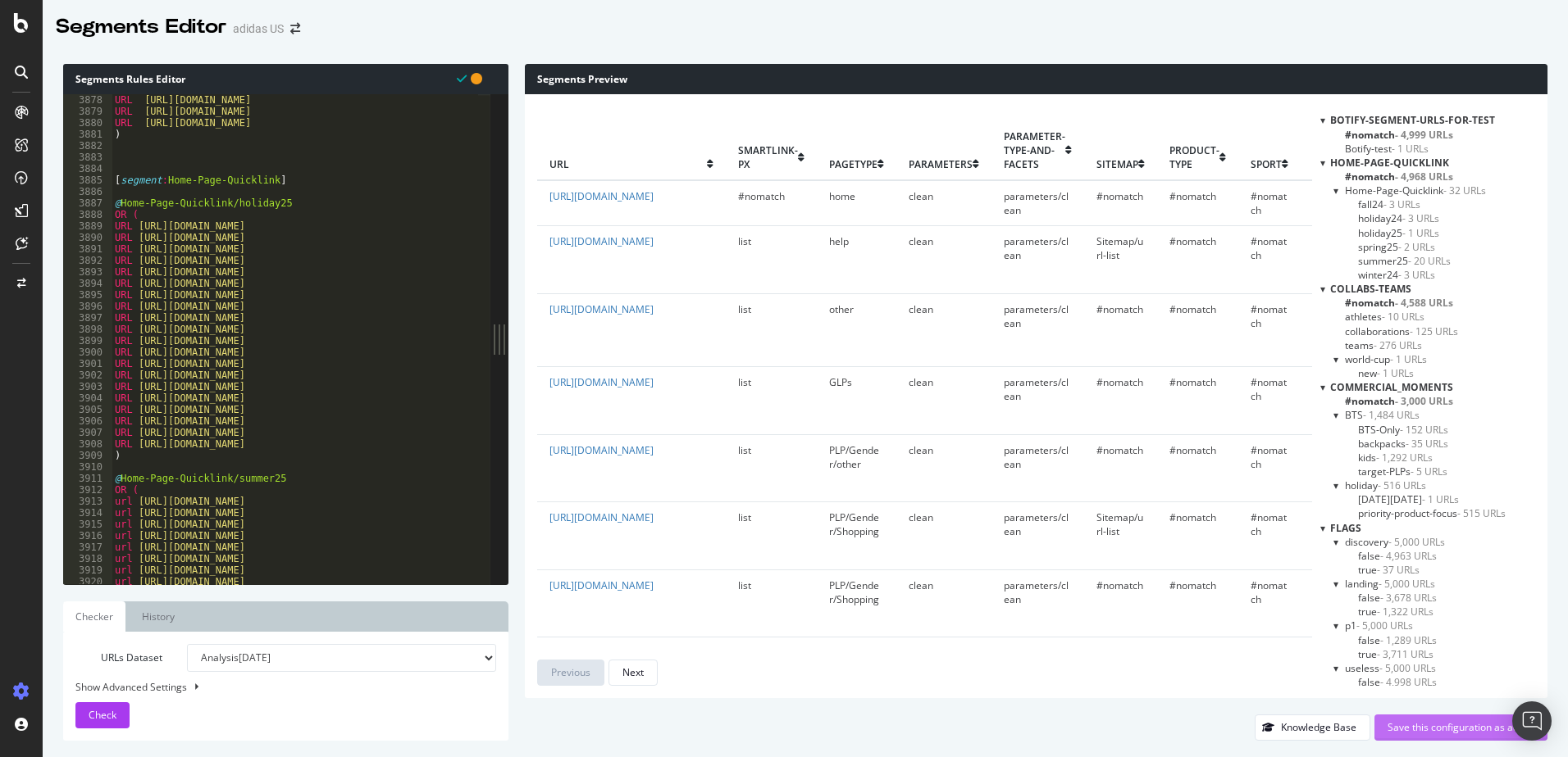
click at [1421, 728] on div "Save this configuration as active" at bounding box center [1461, 727] width 147 height 14
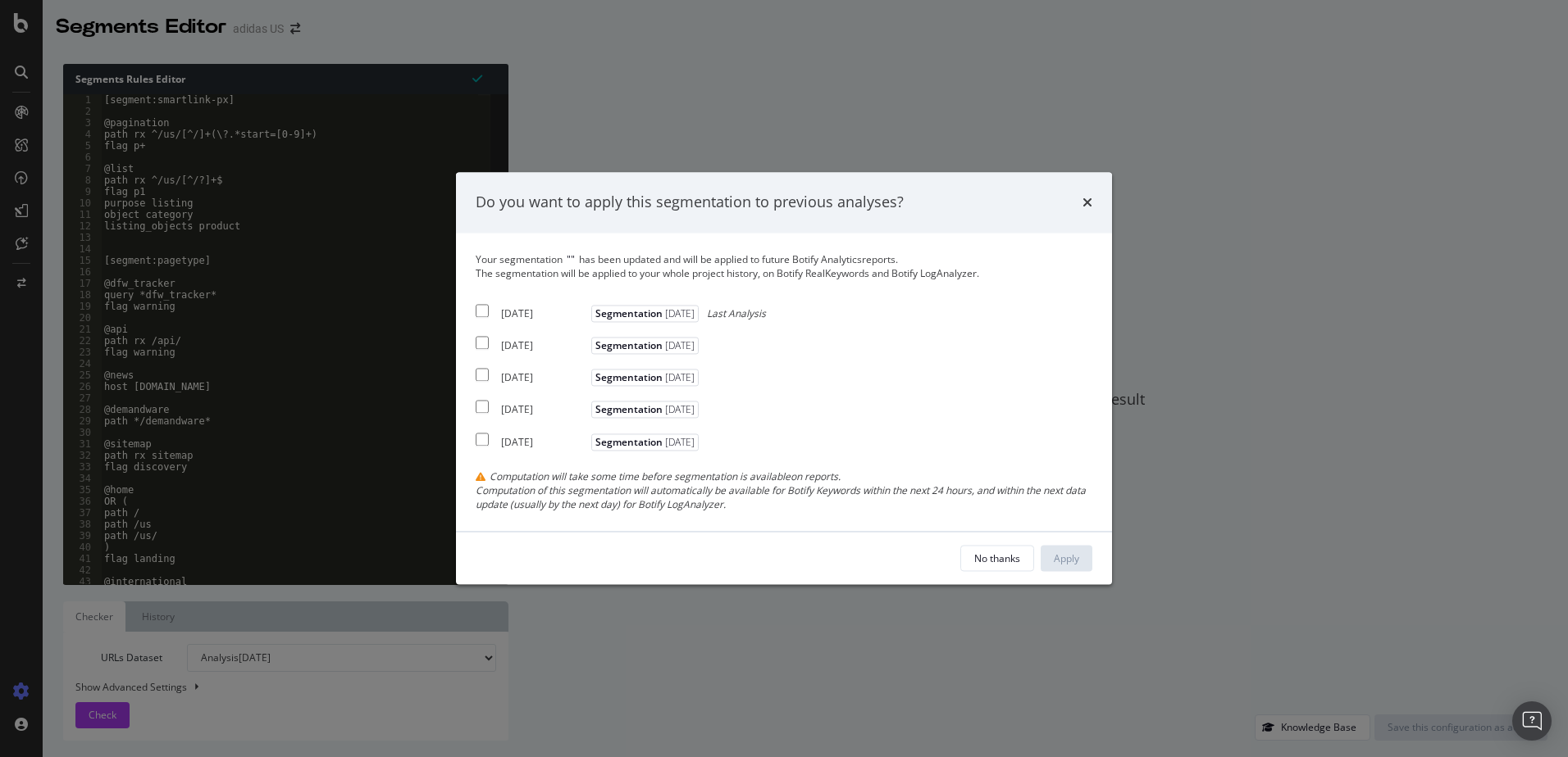
click at [502, 309] on div "[DATE]" at bounding box center [544, 313] width 86 height 14
checkbox input "true"
click at [509, 335] on div "[DATE] Segmentation [DATE]" at bounding box center [589, 343] width 227 height 19
checkbox input "true"
click at [520, 372] on div "[DATE]" at bounding box center [544, 378] width 86 height 14
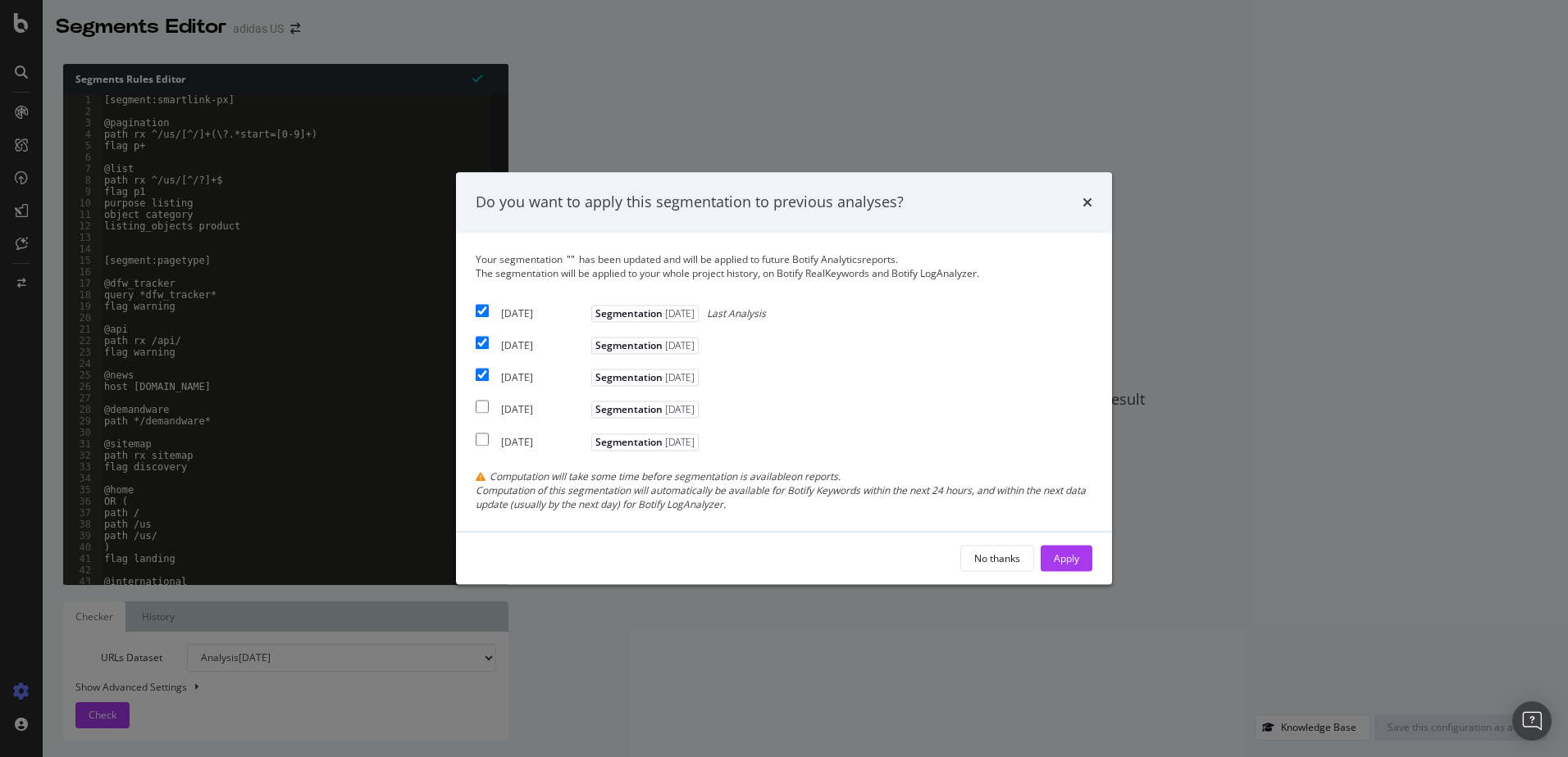
checkbox input "true"
click at [1078, 564] on div "Apply" at bounding box center [1066, 558] width 25 height 14
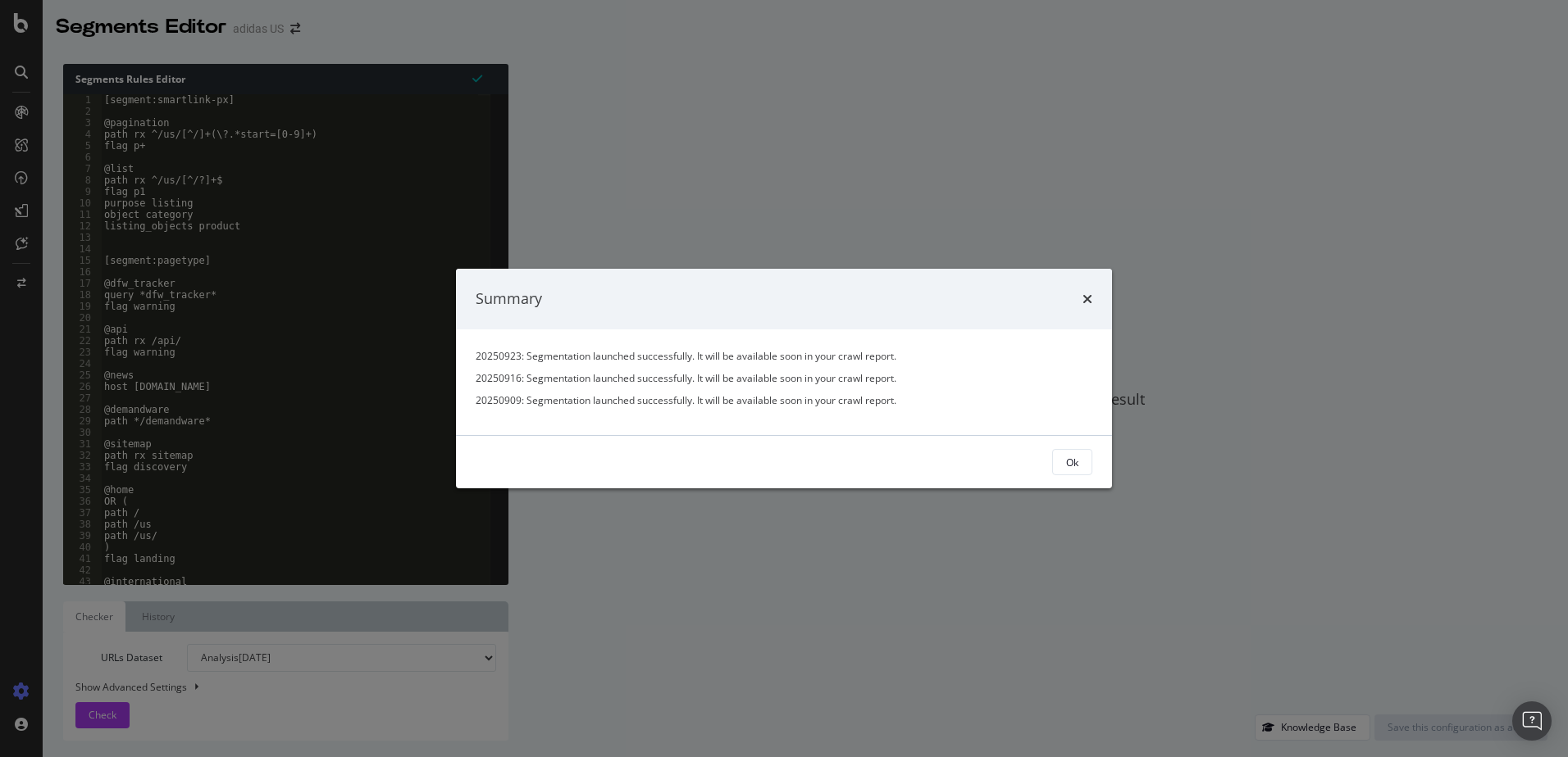
drag, startPoint x: 1088, startPoint y: 296, endPoint x: 977, endPoint y: 249, distance: 120.5
click at [1088, 296] on icon "times" at bounding box center [1088, 299] width 10 height 13
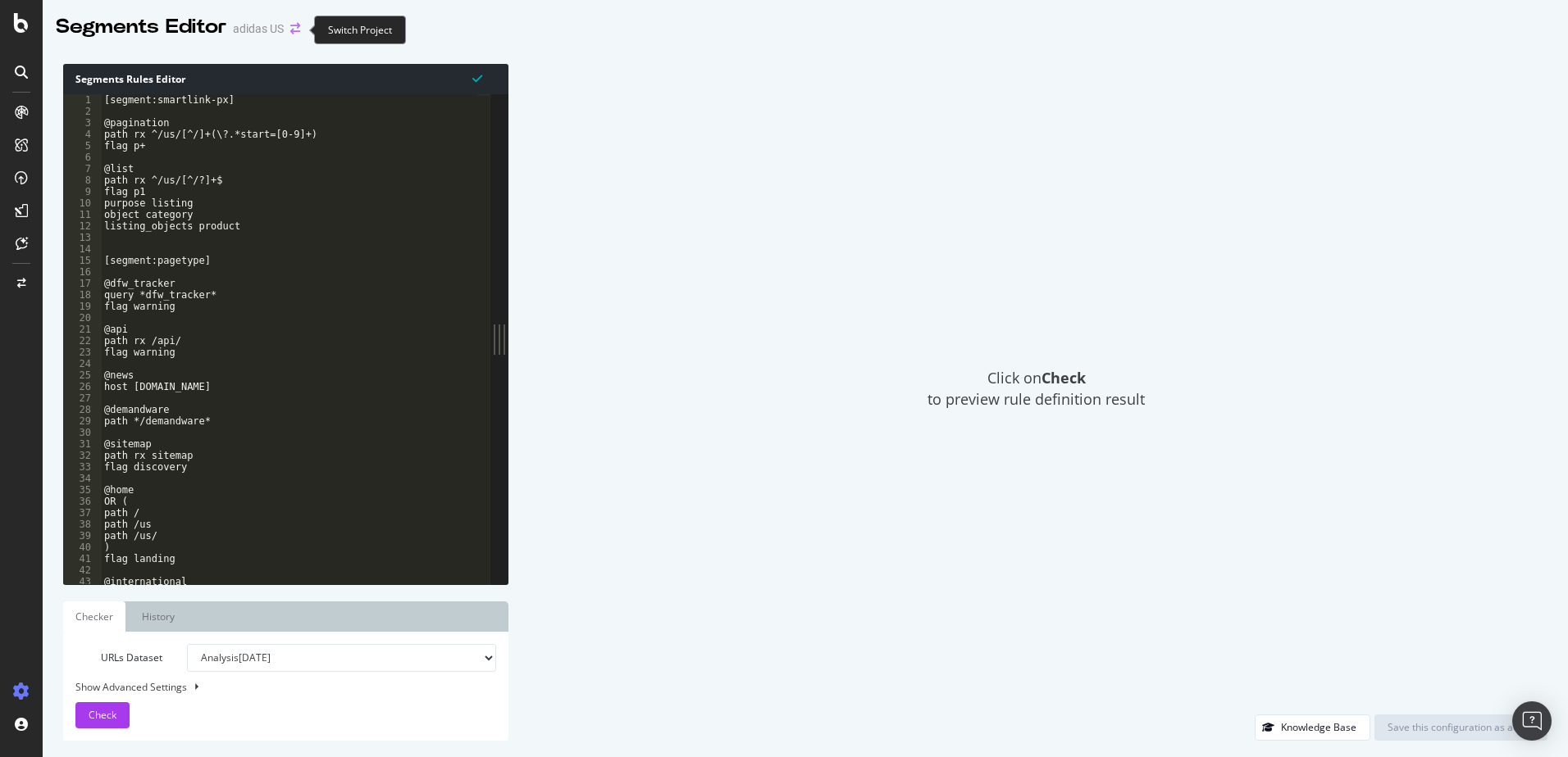
click at [297, 28] on icon "arrow-right-arrow-left" at bounding box center [295, 29] width 10 height 12
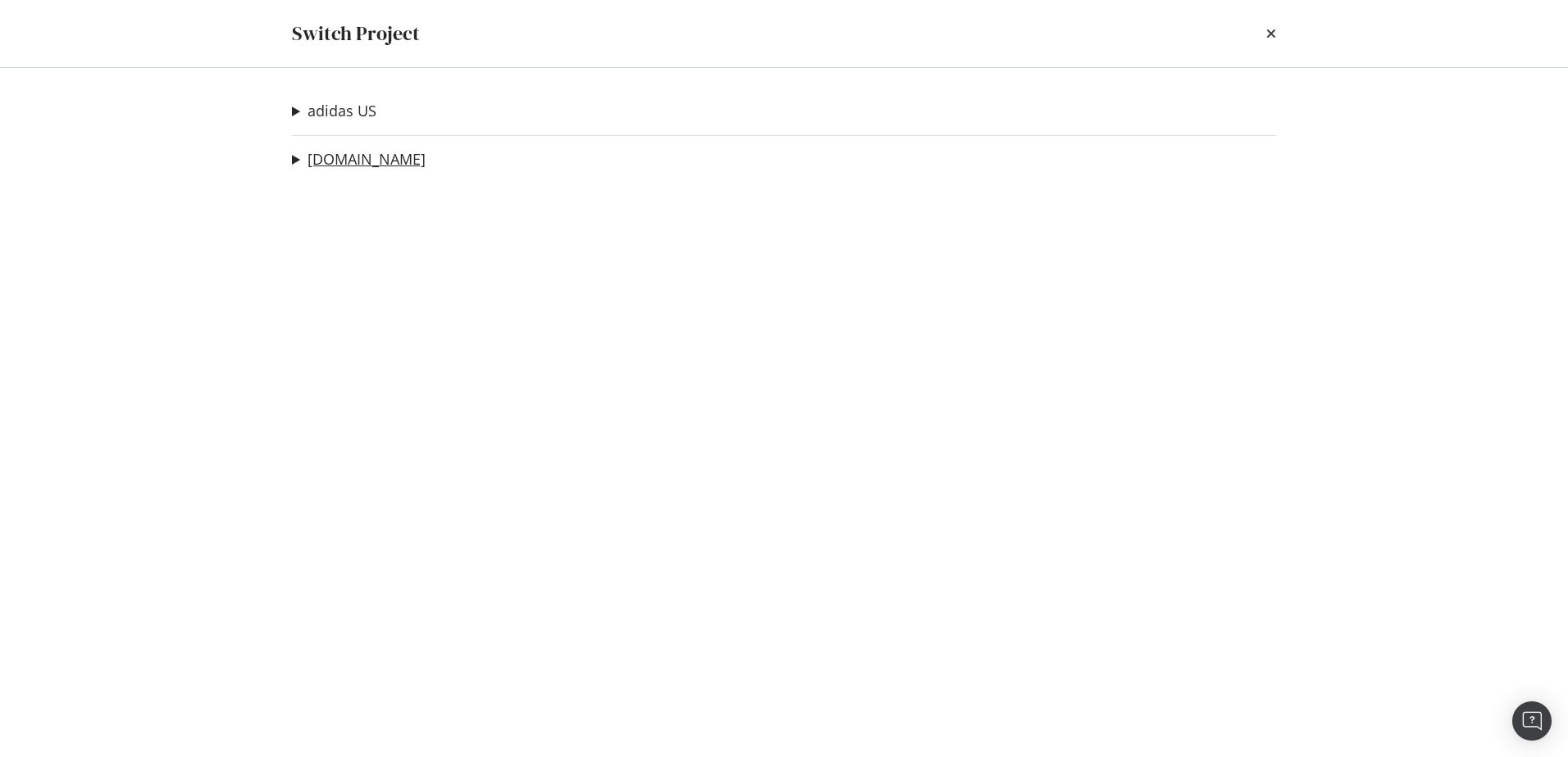
click at [319, 163] on link "[DOMAIN_NAME]" at bounding box center [367, 159] width 118 height 17
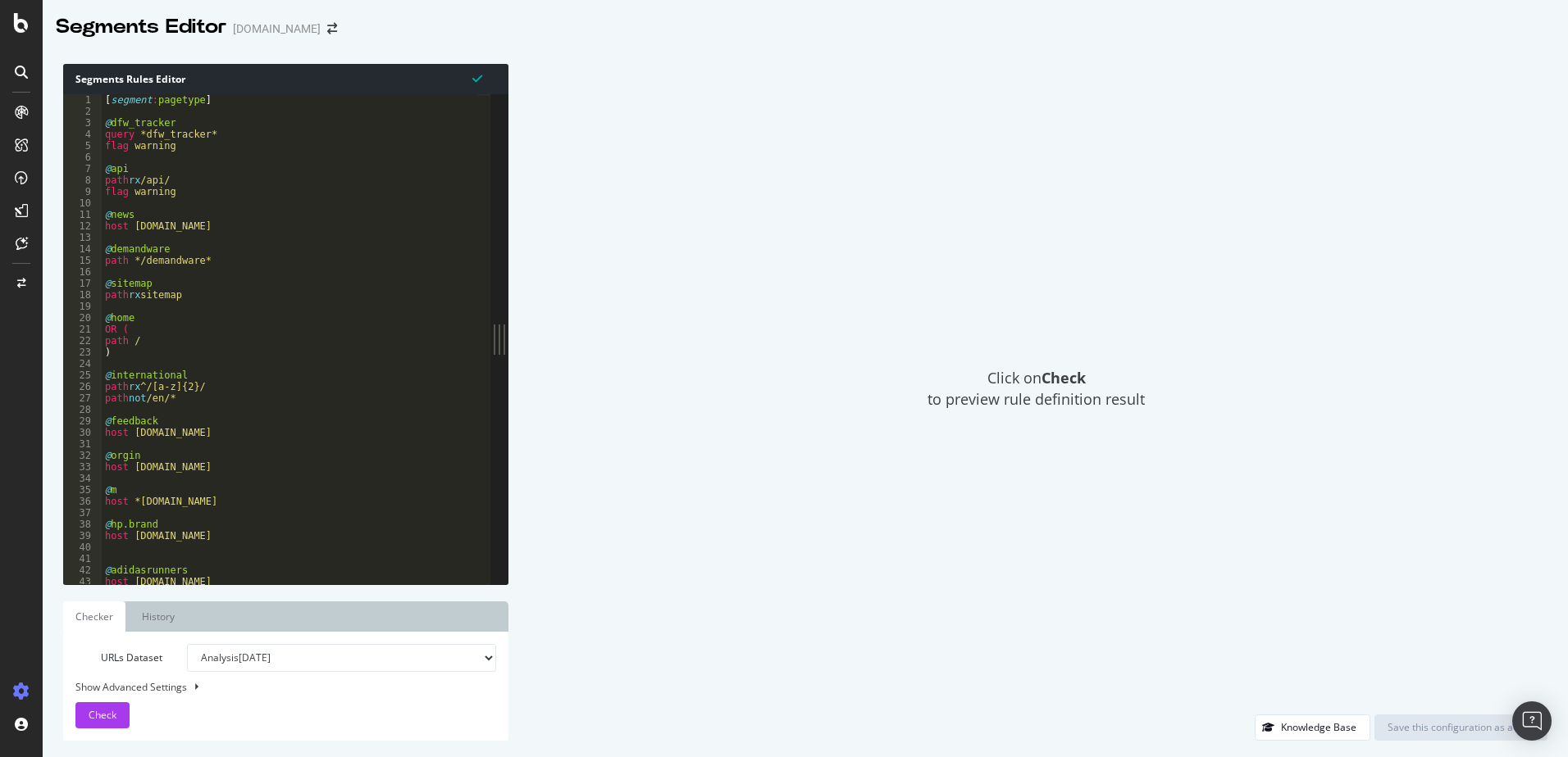
click at [260, 243] on div "[ segment : pagetype ] @ dfw_tracker query *dfw_tracker* flag warning @ api pat…" at bounding box center [1480, 344] width 2755 height 501
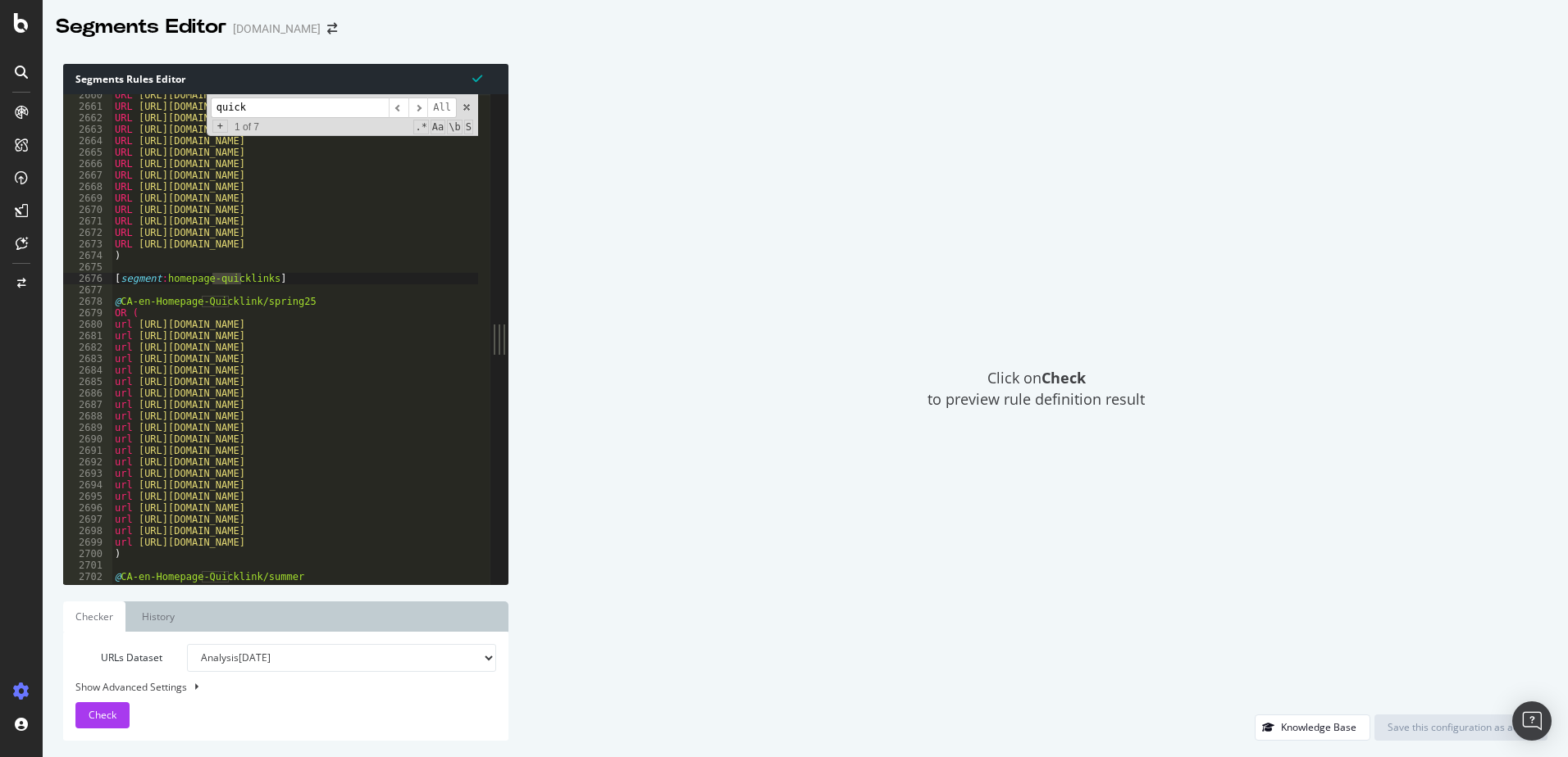
scroll to position [12630, 0]
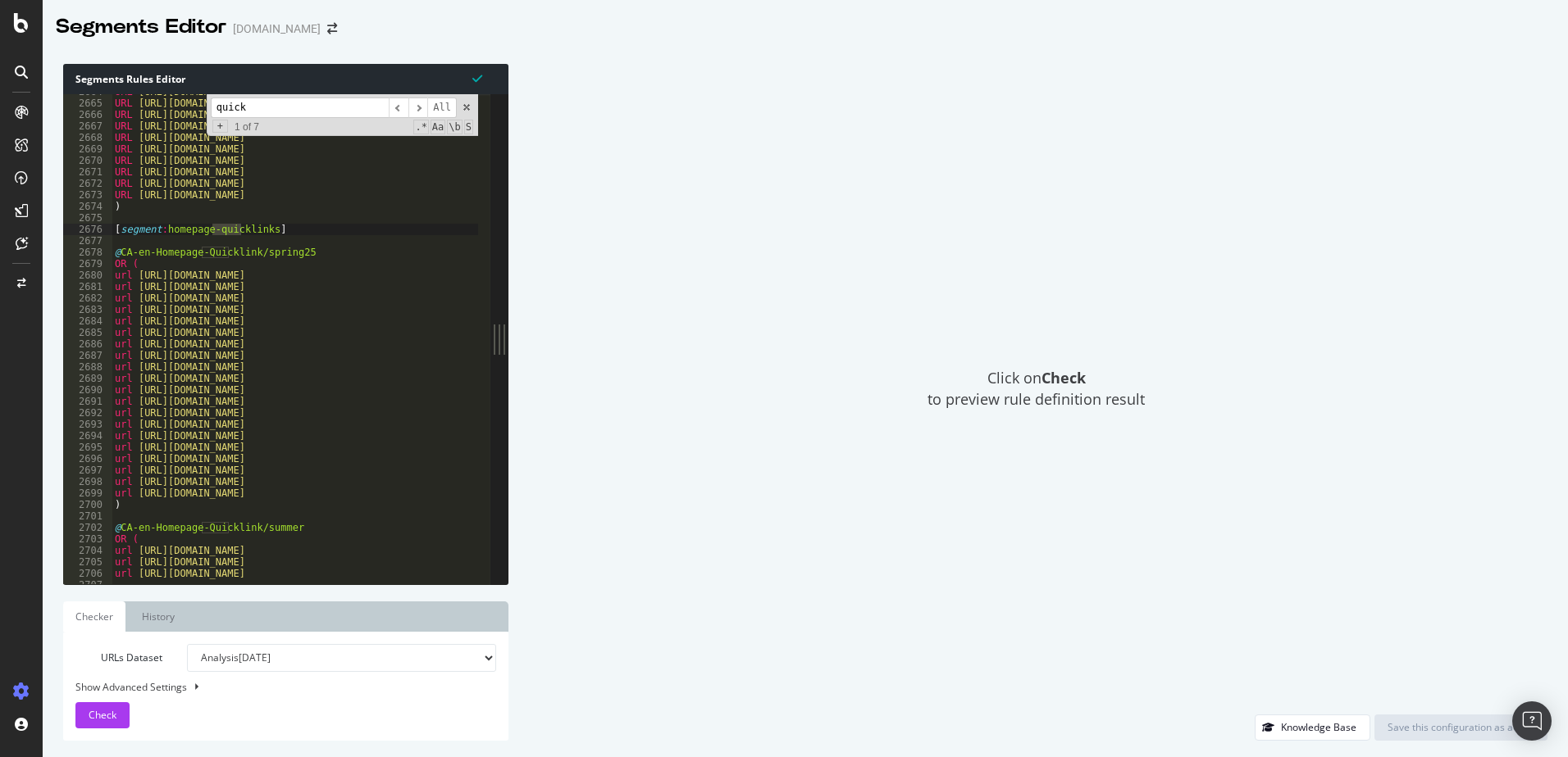
type input "quick"
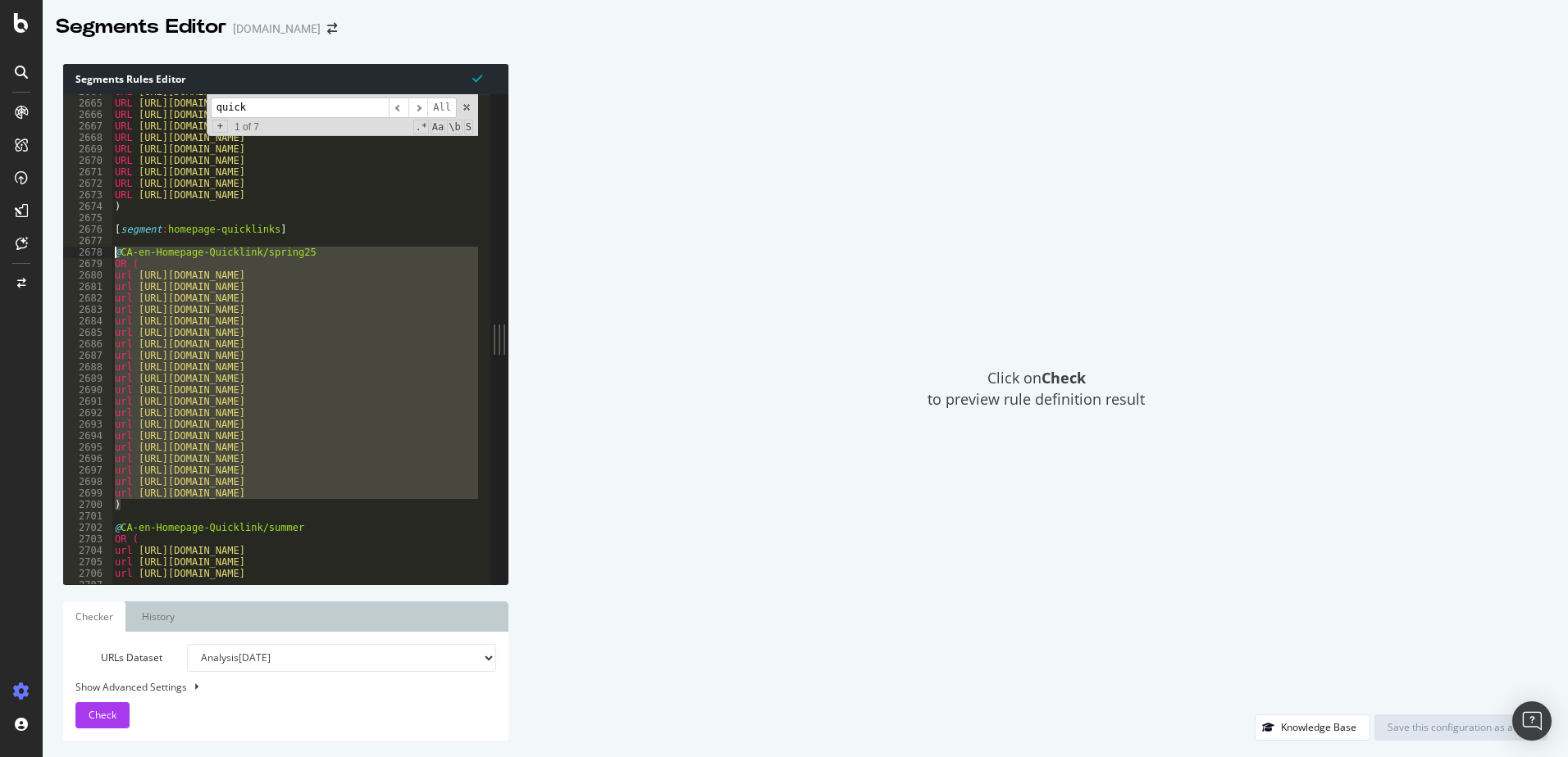
drag, startPoint x: 126, startPoint y: 504, endPoint x: 102, endPoint y: 253, distance: 252.1
click at [102, 253] on div ") 2664 2665 2666 2667 2668 2669 2670 2671 2672 2673 2674 2675 2676 2677 2678 26…" at bounding box center [276, 339] width 427 height 490
type textarea "@CA-en-Homepage-Quicklink/spring25 OR ("
click at [126, 239] on div "URL [URL][DOMAIN_NAME] URL [URL][DOMAIN_NAME] URL [URL][DOMAIN_NAME] URL [URL][…" at bounding box center [1489, 336] width 2755 height 501
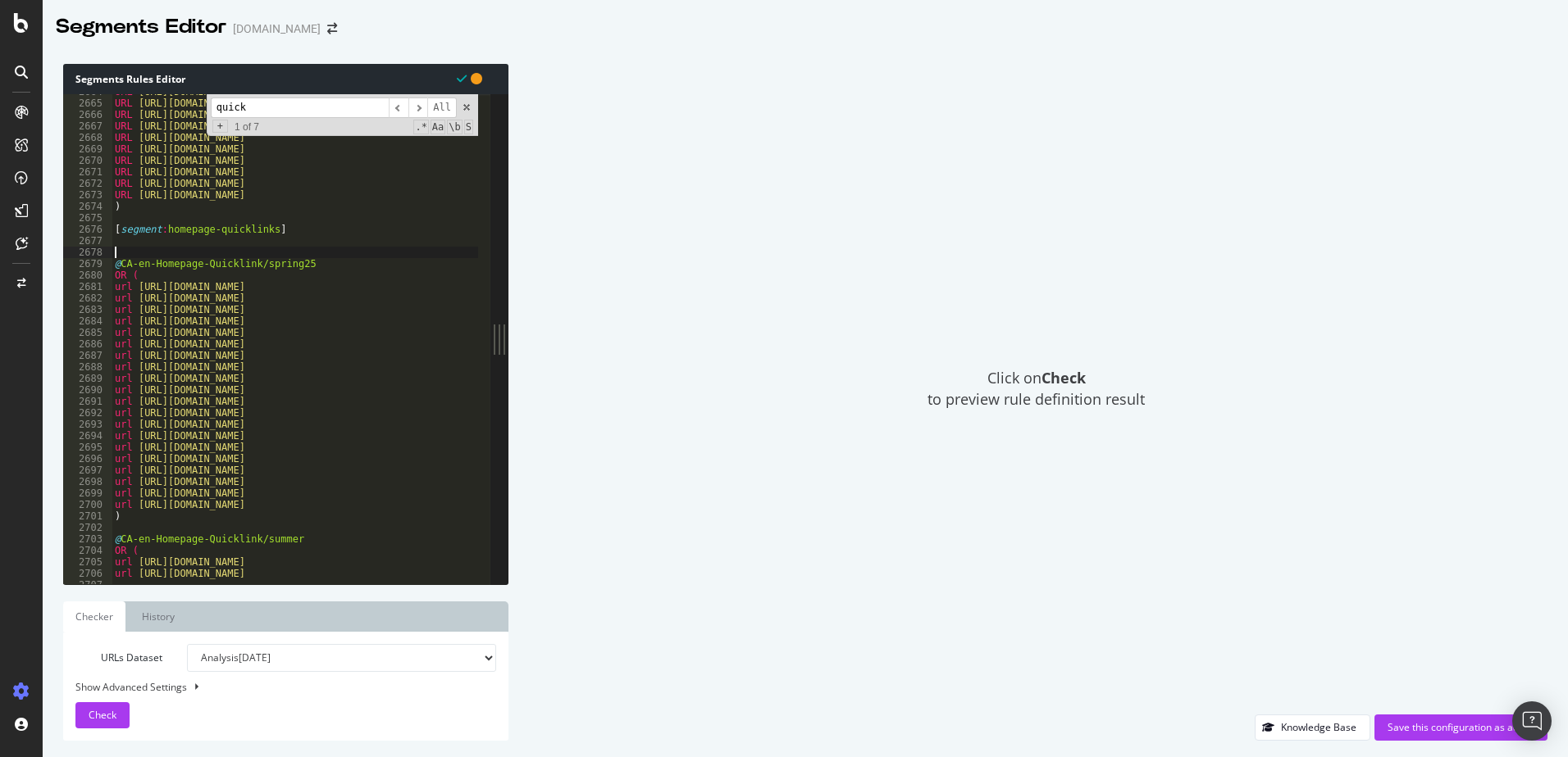
paste textarea ")"
type textarea ")"
click at [287, 251] on div "URL [URL][DOMAIN_NAME] URL [URL][DOMAIN_NAME] URL [URL][DOMAIN_NAME] URL [URL][…" at bounding box center [1489, 336] width 2755 height 501
click at [229, 474] on div "URL [URL][DOMAIN_NAME] URL [URL][DOMAIN_NAME] URL [URL][DOMAIN_NAME] URL [URL][…" at bounding box center [1489, 336] width 2755 height 501
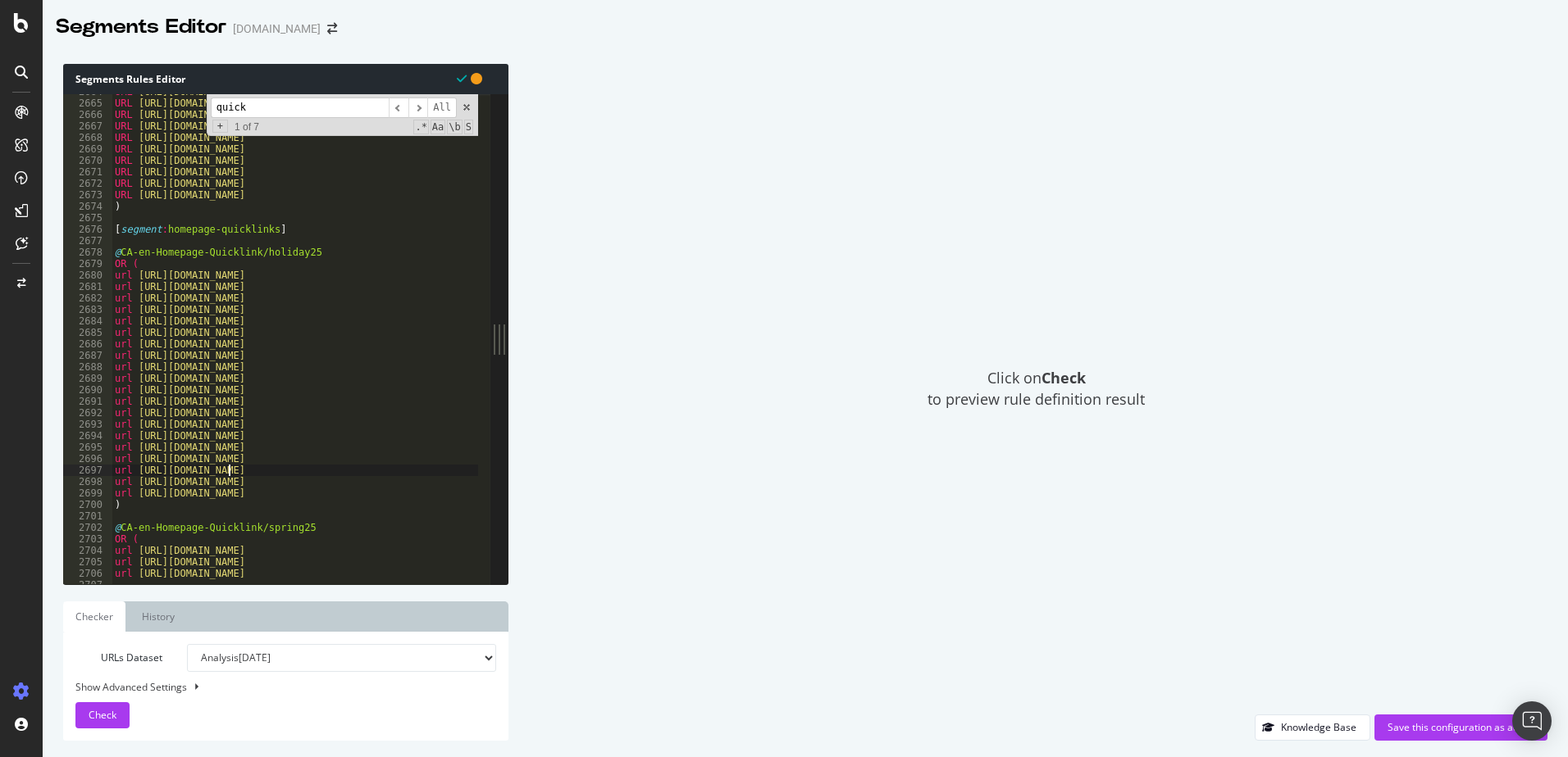
scroll to position [0, 14]
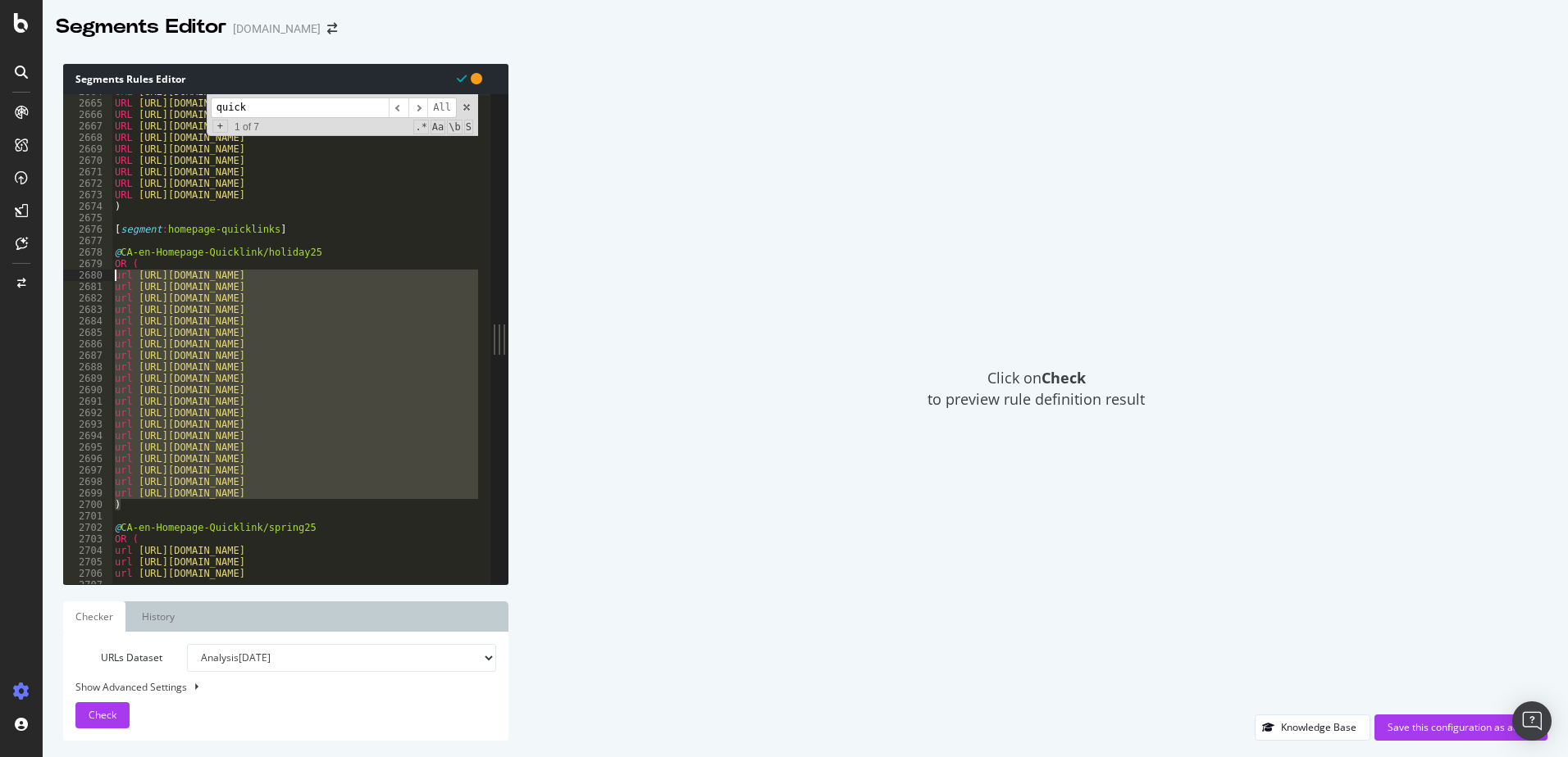
drag, startPoint x: 128, startPoint y: 500, endPoint x: 115, endPoint y: 279, distance: 221.4
click at [115, 279] on div "URL [URL][DOMAIN_NAME] URL [URL][DOMAIN_NAME] URL [URL][DOMAIN_NAME] URL [URL][…" at bounding box center [1489, 336] width 2755 height 501
type textarea "url [URL][DOMAIN_NAME] url [URL][DOMAIN_NAME]"
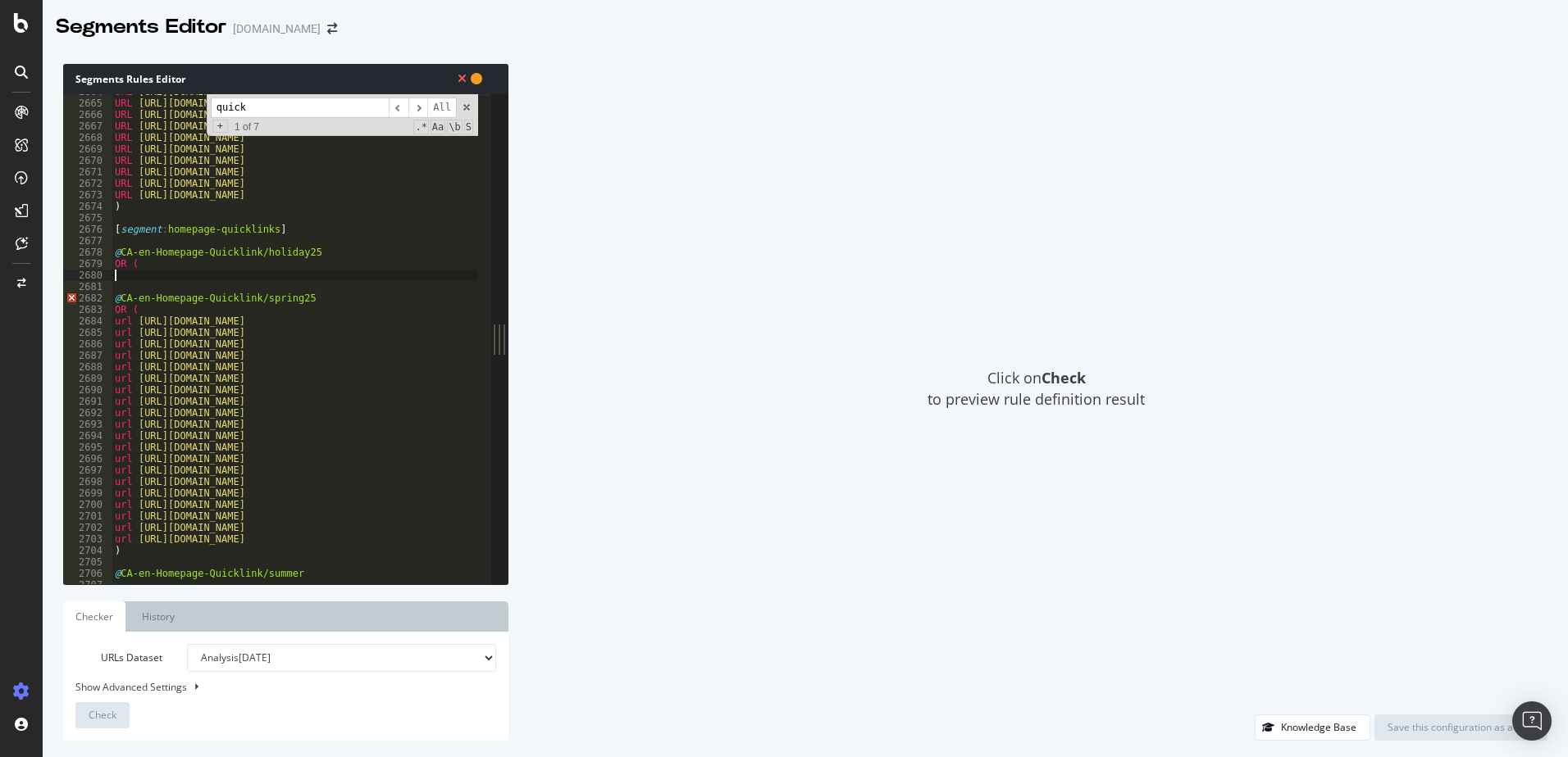
scroll to position [0, 0]
paste textarea "URL [URL][DOMAIN_NAME]"
type textarea "URL [URL][DOMAIN_NAME]"
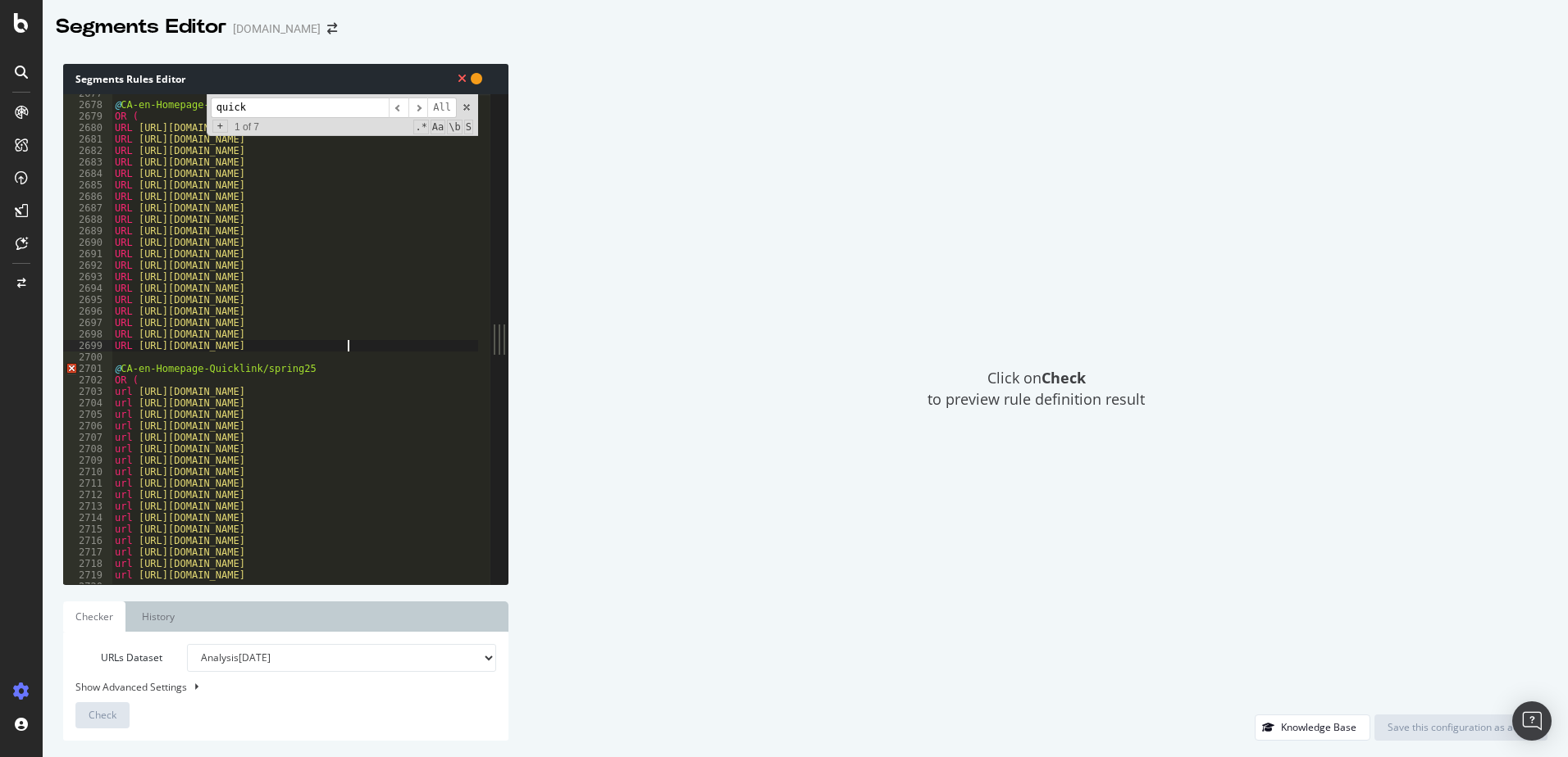
scroll to position [12701, 0]
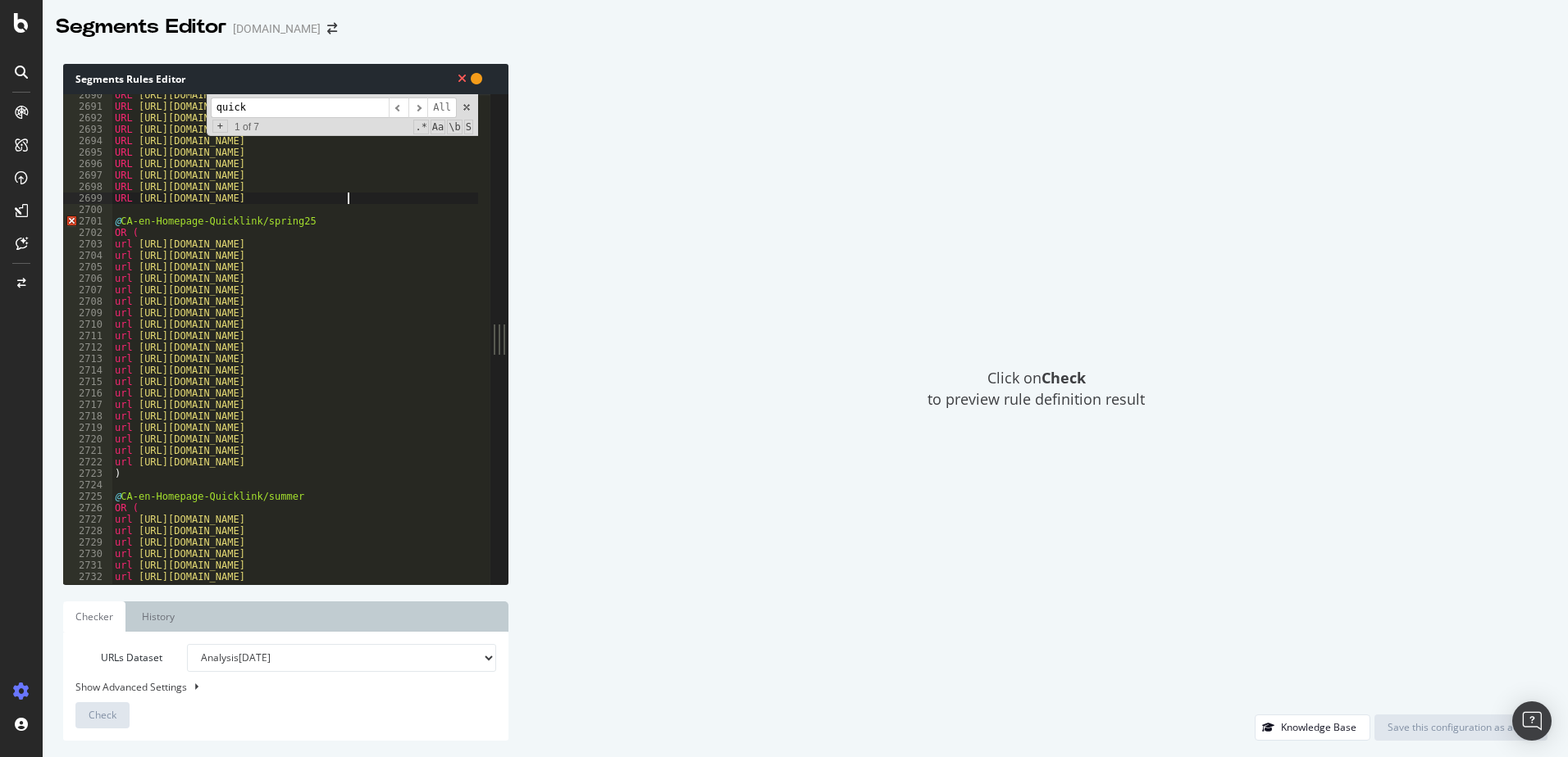
click at [313, 213] on div "URL [URL][DOMAIN_NAME] URL [URL][DOMAIN_NAME] URL [URL][DOMAIN_NAME] URL [URL][…" at bounding box center [1489, 339] width 2755 height 501
type textarea ")"
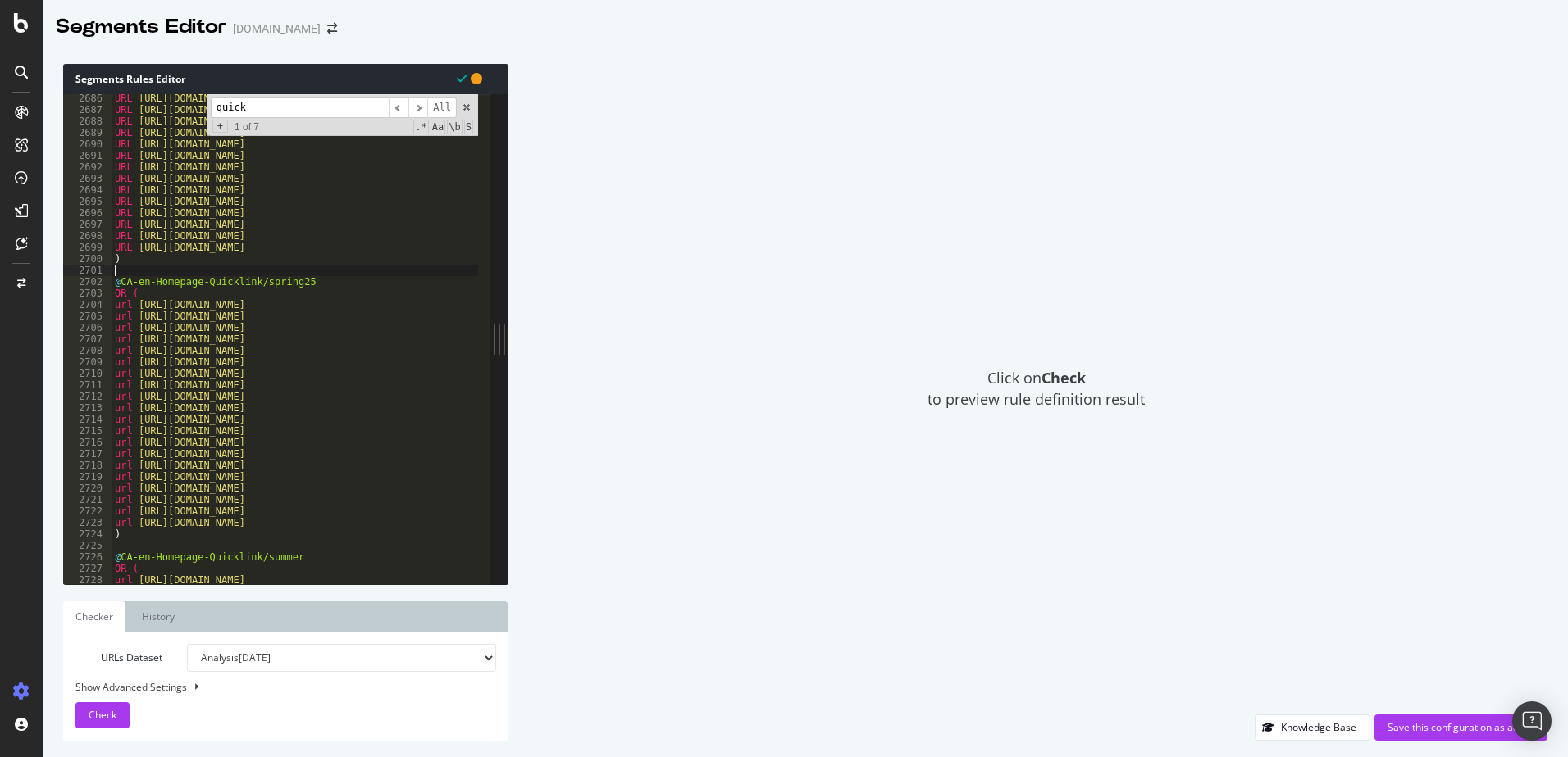
scroll to position [12618, 0]
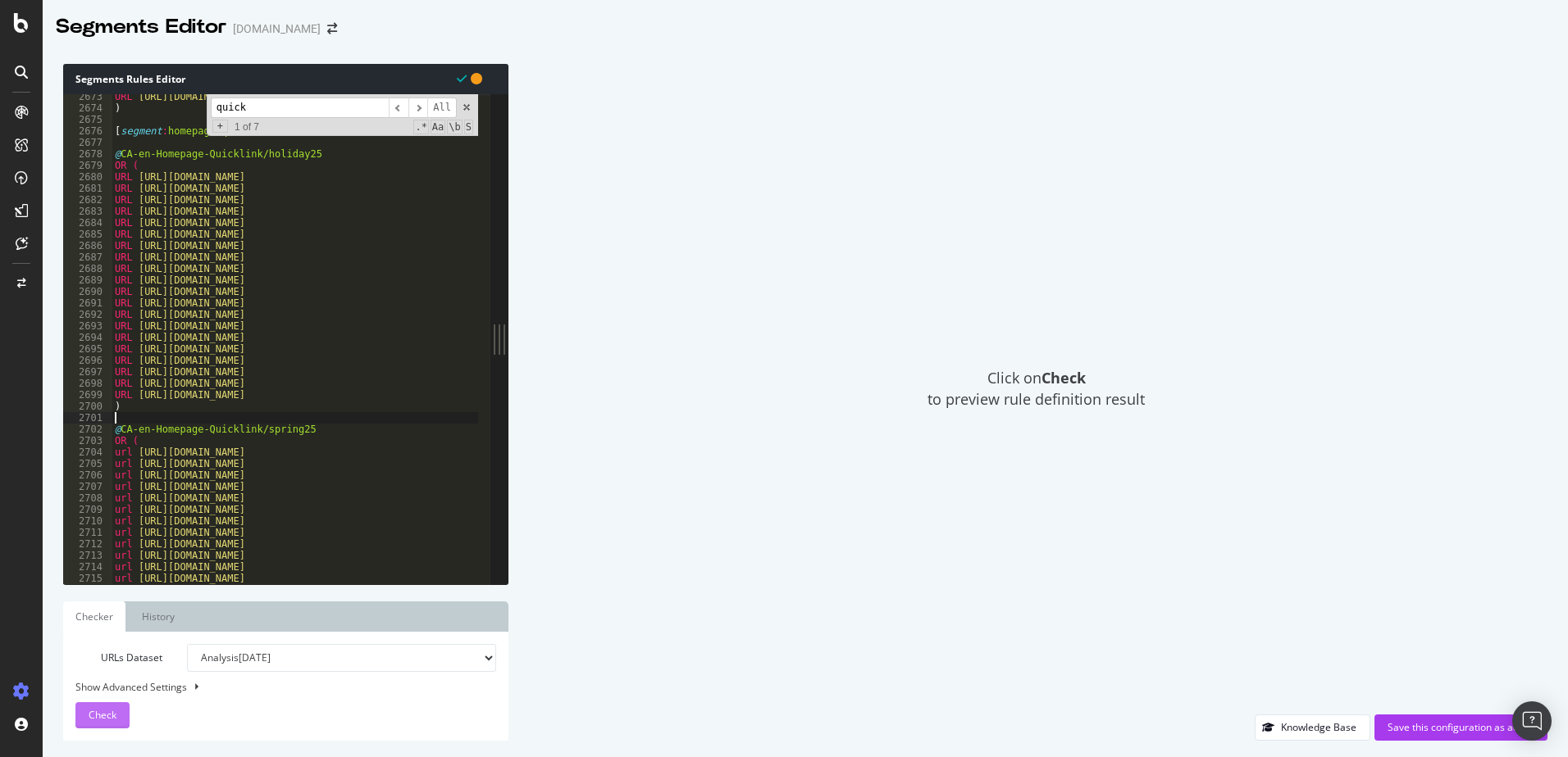
click at [112, 711] on span "Check" at bounding box center [102, 715] width 28 height 14
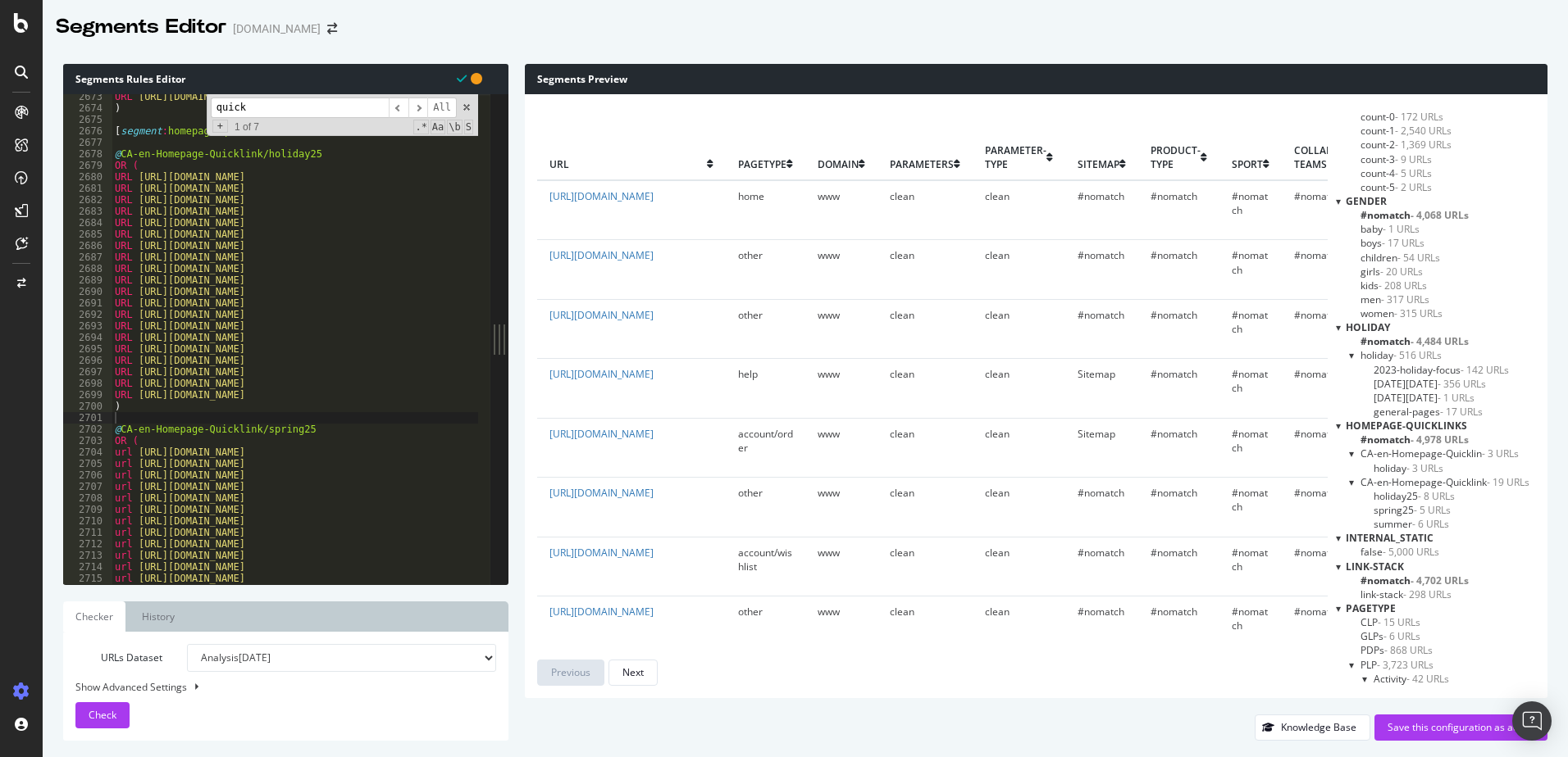
scroll to position [328, 0]
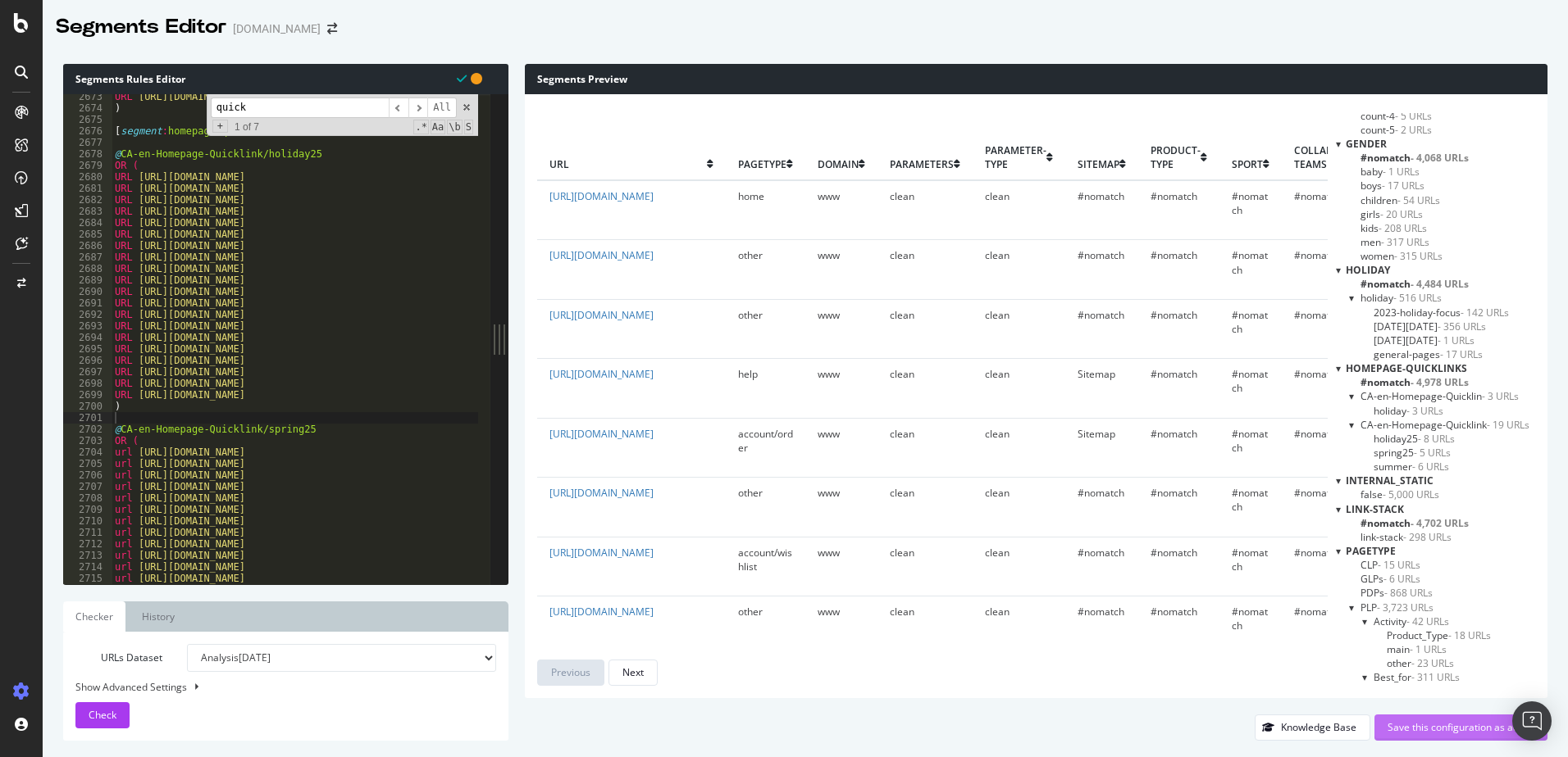
click at [1420, 730] on div "Save this configuration as active" at bounding box center [1461, 727] width 147 height 14
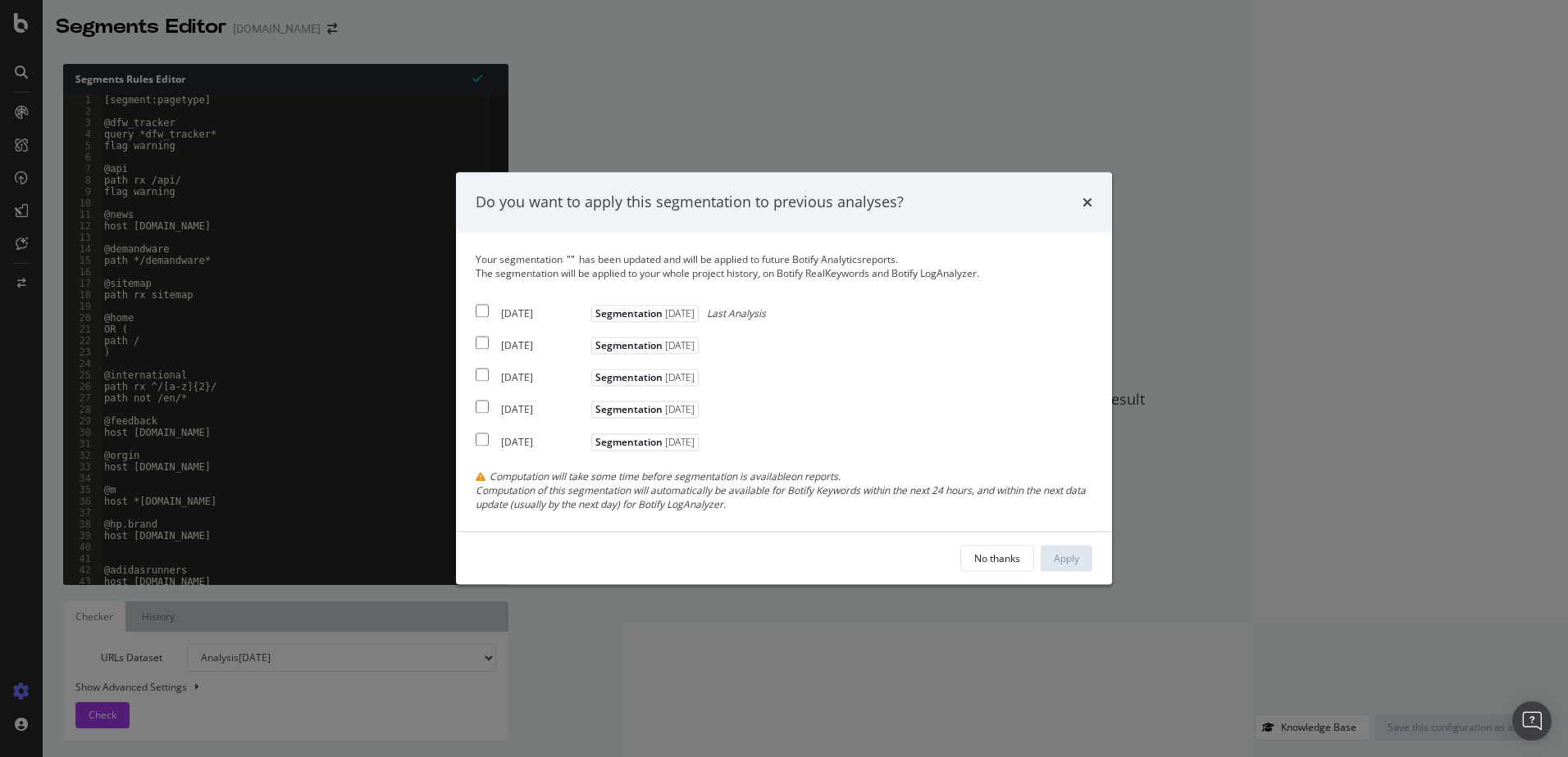
click at [499, 312] on div "[DATE] Segmentation [DATE] Last Analysis" at bounding box center [620, 310] width 290 height 19
checkbox input "true"
drag, startPoint x: 506, startPoint y: 349, endPoint x: 509, endPoint y: 359, distance: 10.4
click at [507, 349] on div "[DATE]" at bounding box center [544, 346] width 86 height 14
checkbox input "true"
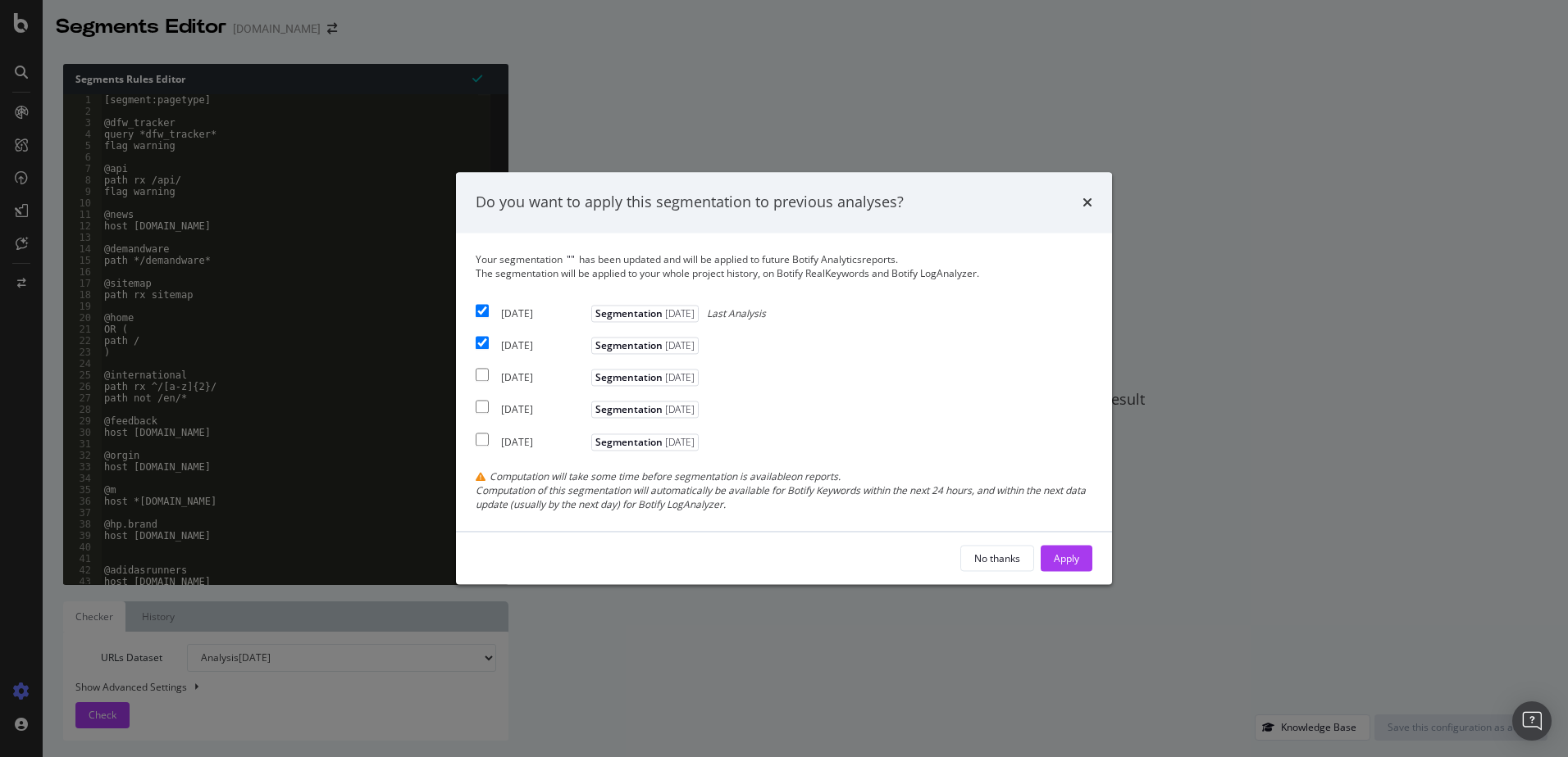
click at [514, 374] on div "[DATE]" at bounding box center [544, 378] width 86 height 14
checkbox input "true"
click at [1055, 561] on div "Apply" at bounding box center [1066, 558] width 25 height 14
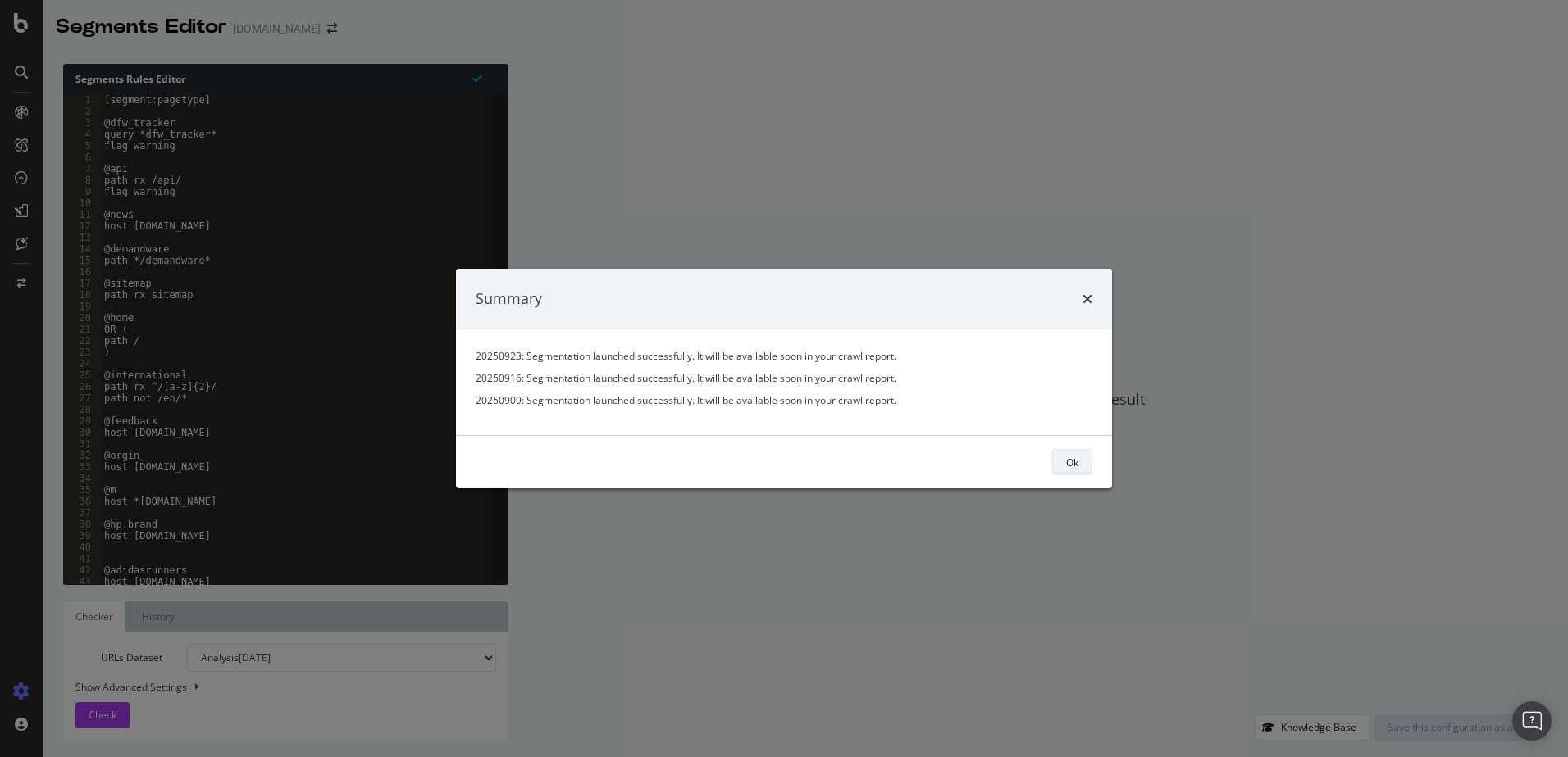
click at [1079, 453] on button "Ok" at bounding box center [1073, 461] width 40 height 26
